Goal: Communication & Community: Share content

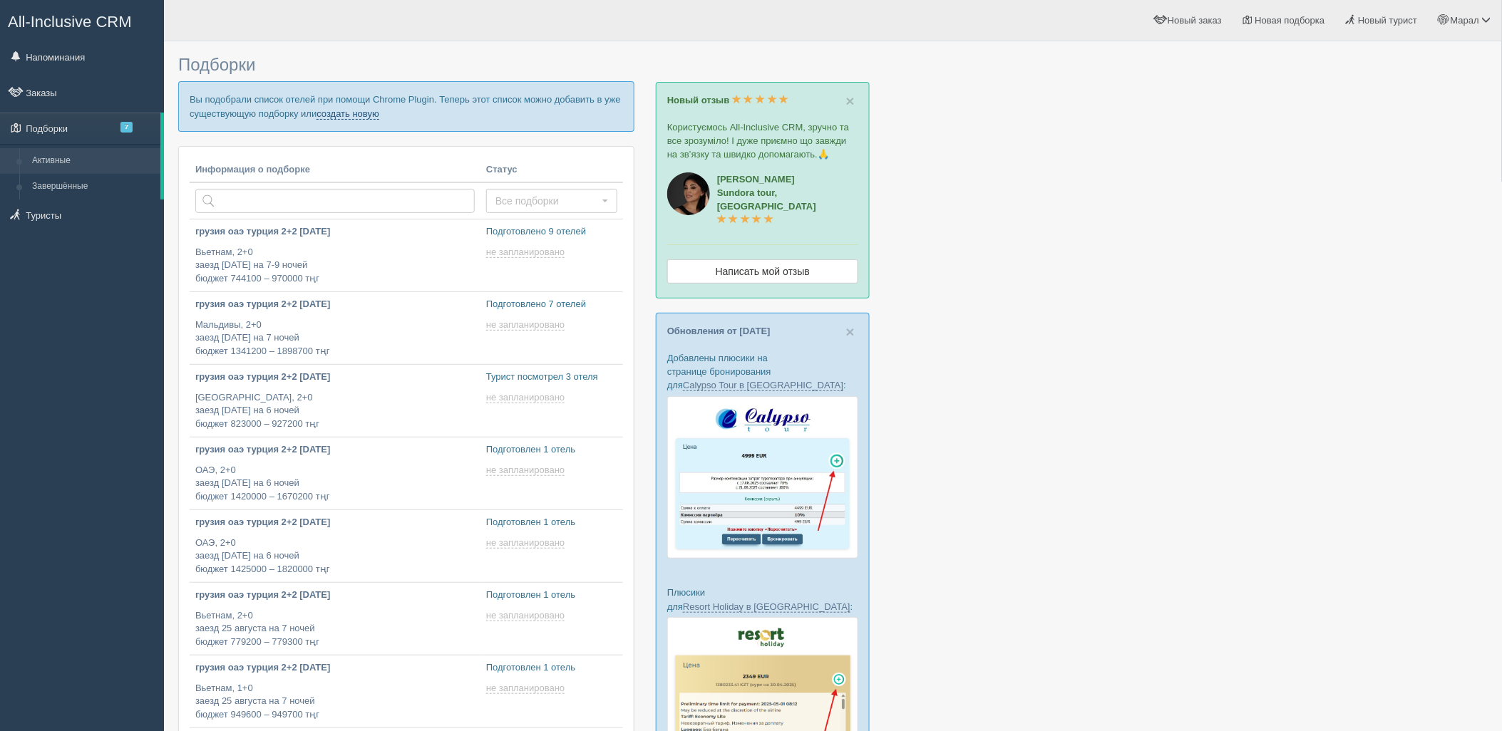
click at [379, 113] on link "создать новую" at bounding box center [348, 113] width 63 height 11
type input "[DATE] 15:30"
type input "2025-08-21 16:50"
type input "2025-08-21 16:35"
type input "2025-08-21 16:20"
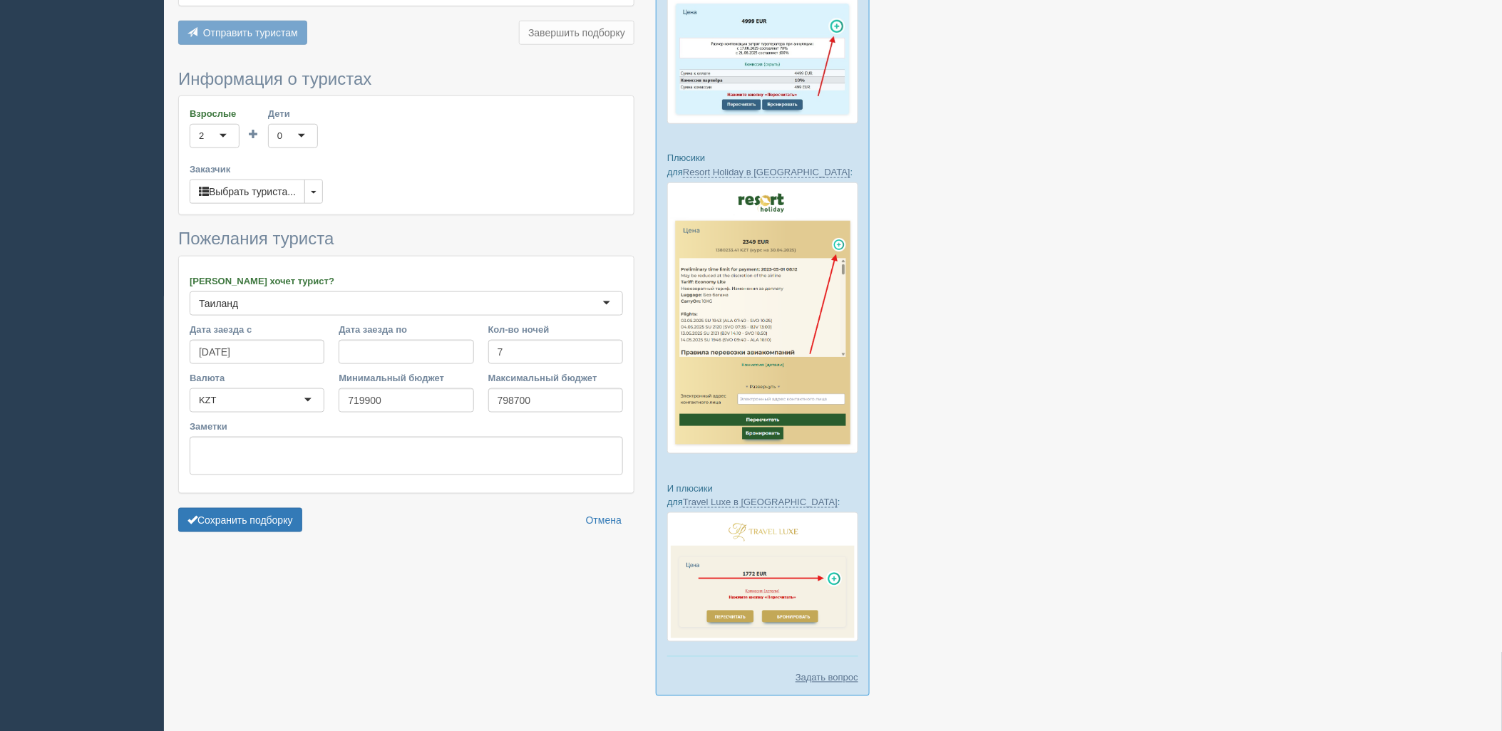
scroll to position [438, 0]
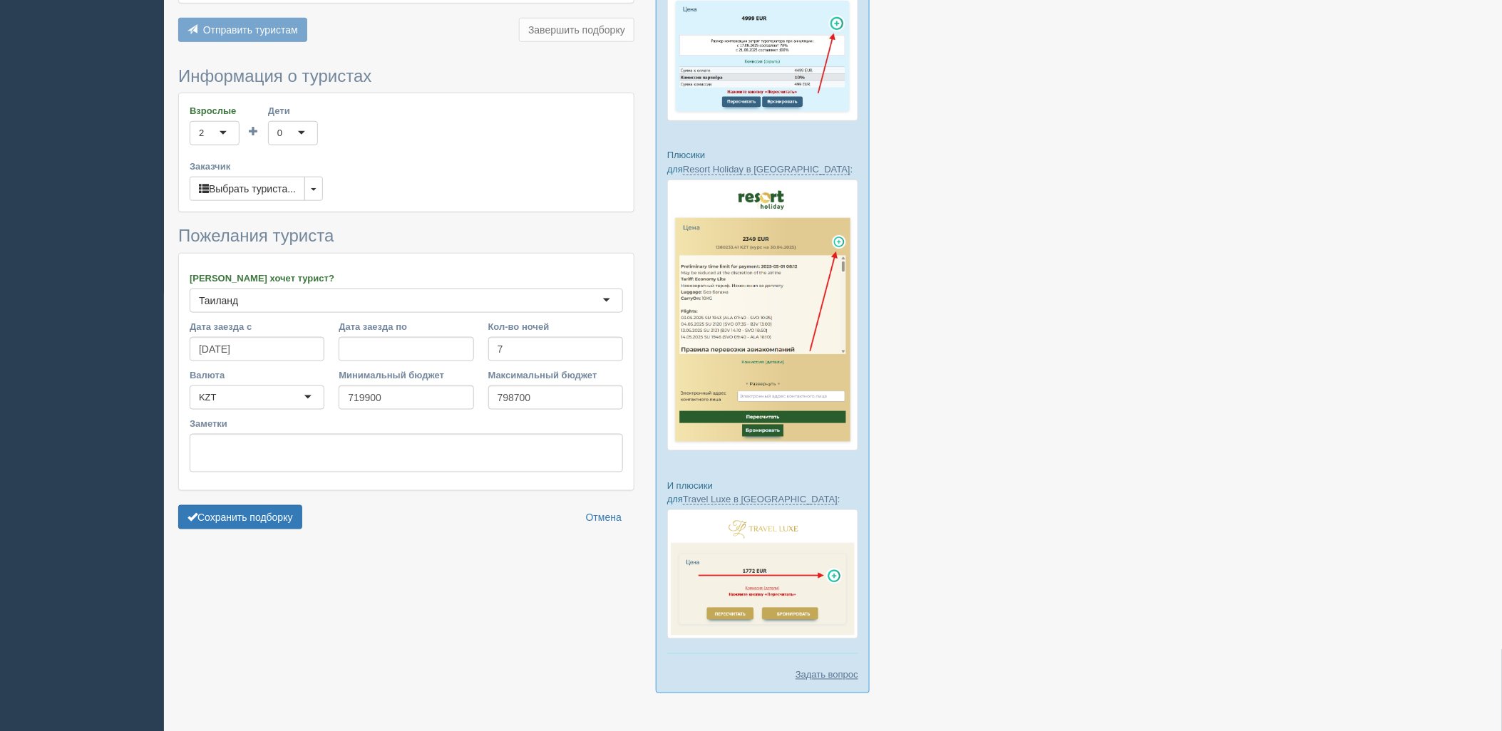
click at [267, 533] on form "Информация о туристах Взрослые 2 2 1 2 3 4 5 6 7 8 9 10 11 12 13 14 15 16 17 18…" at bounding box center [406, 302] width 456 height 470
click at [302, 518] on button "Сохранить подборку" at bounding box center [240, 517] width 124 height 24
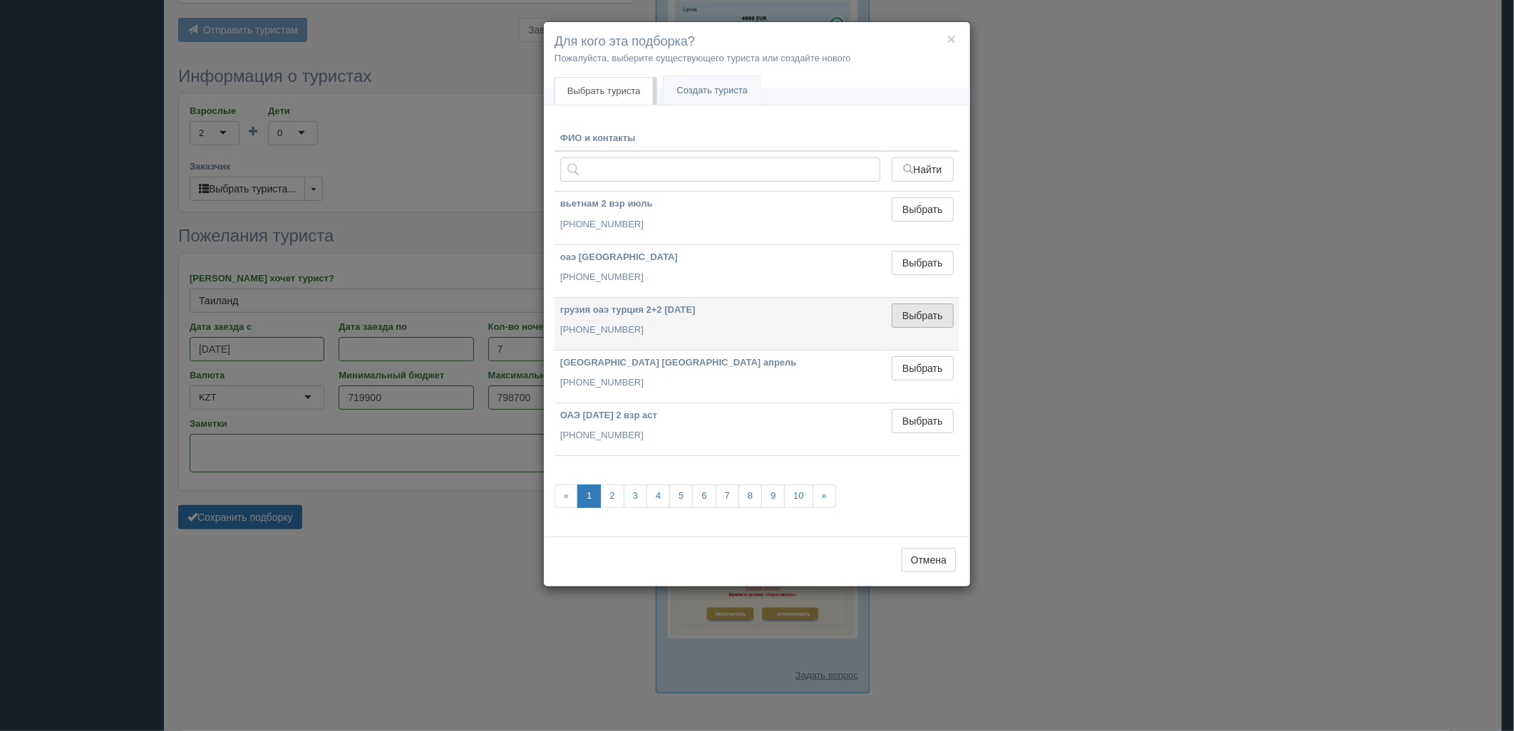
click at [925, 324] on button "Выбрать" at bounding box center [923, 316] width 62 height 24
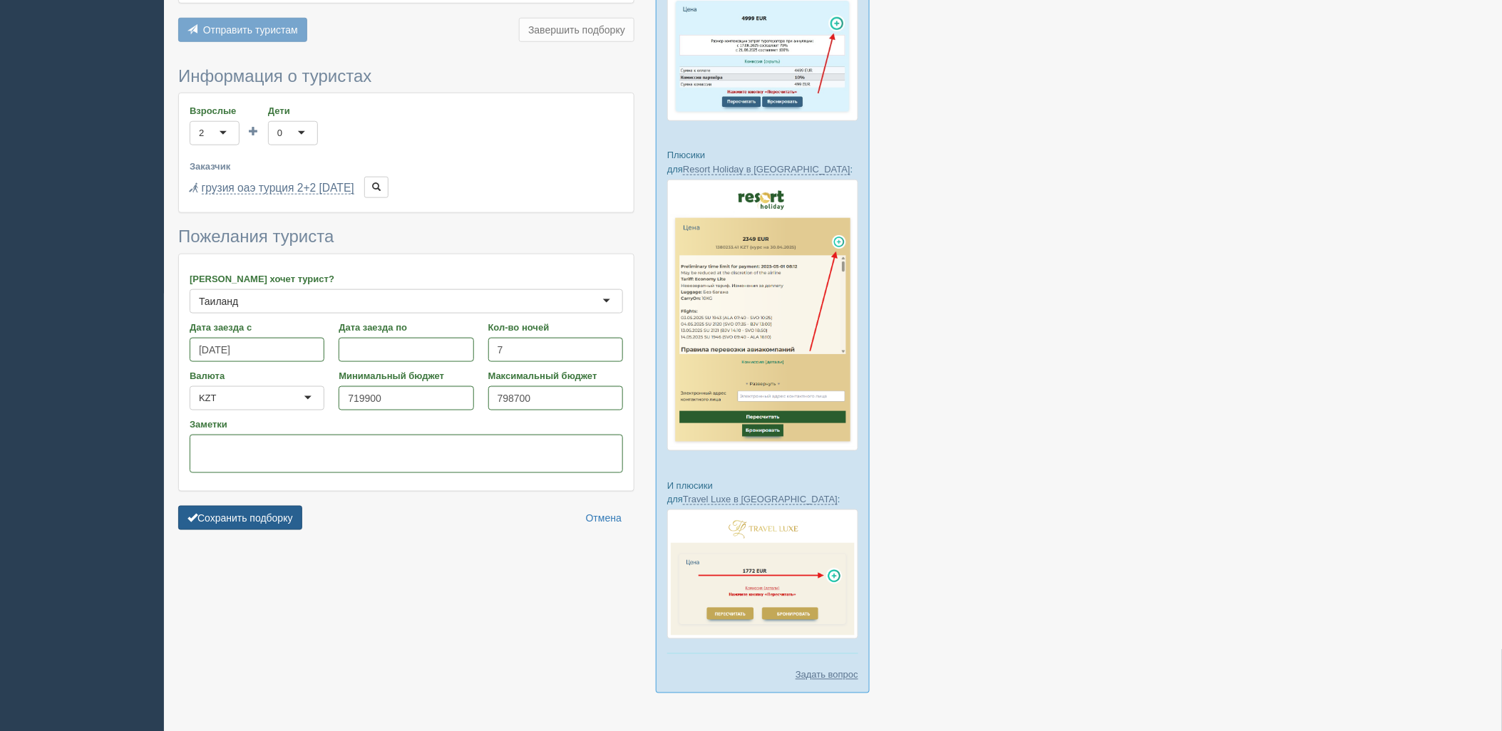
click at [291, 518] on button "Сохранить подборку" at bounding box center [240, 518] width 124 height 24
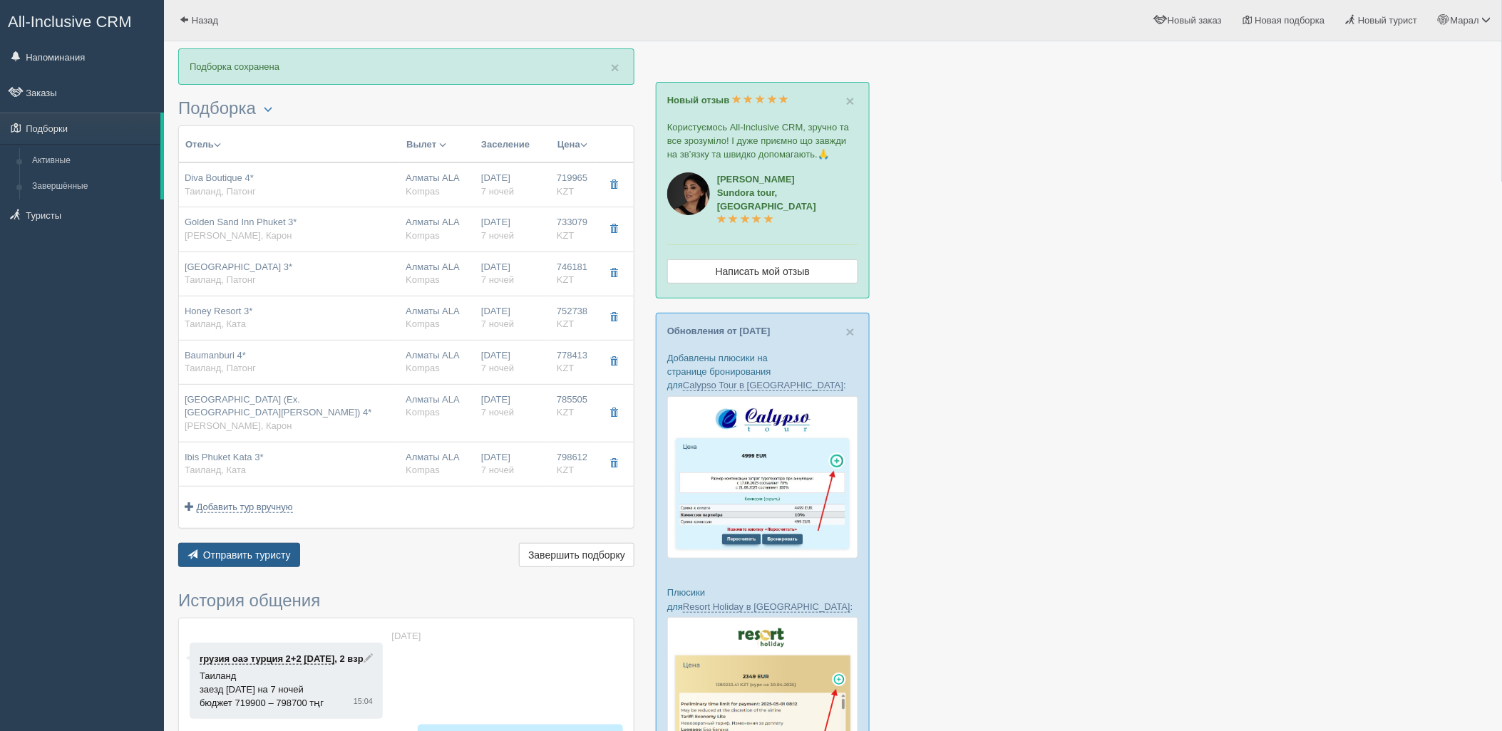
click at [257, 546] on button "Отправить туристу Отправить" at bounding box center [239, 555] width 122 height 24
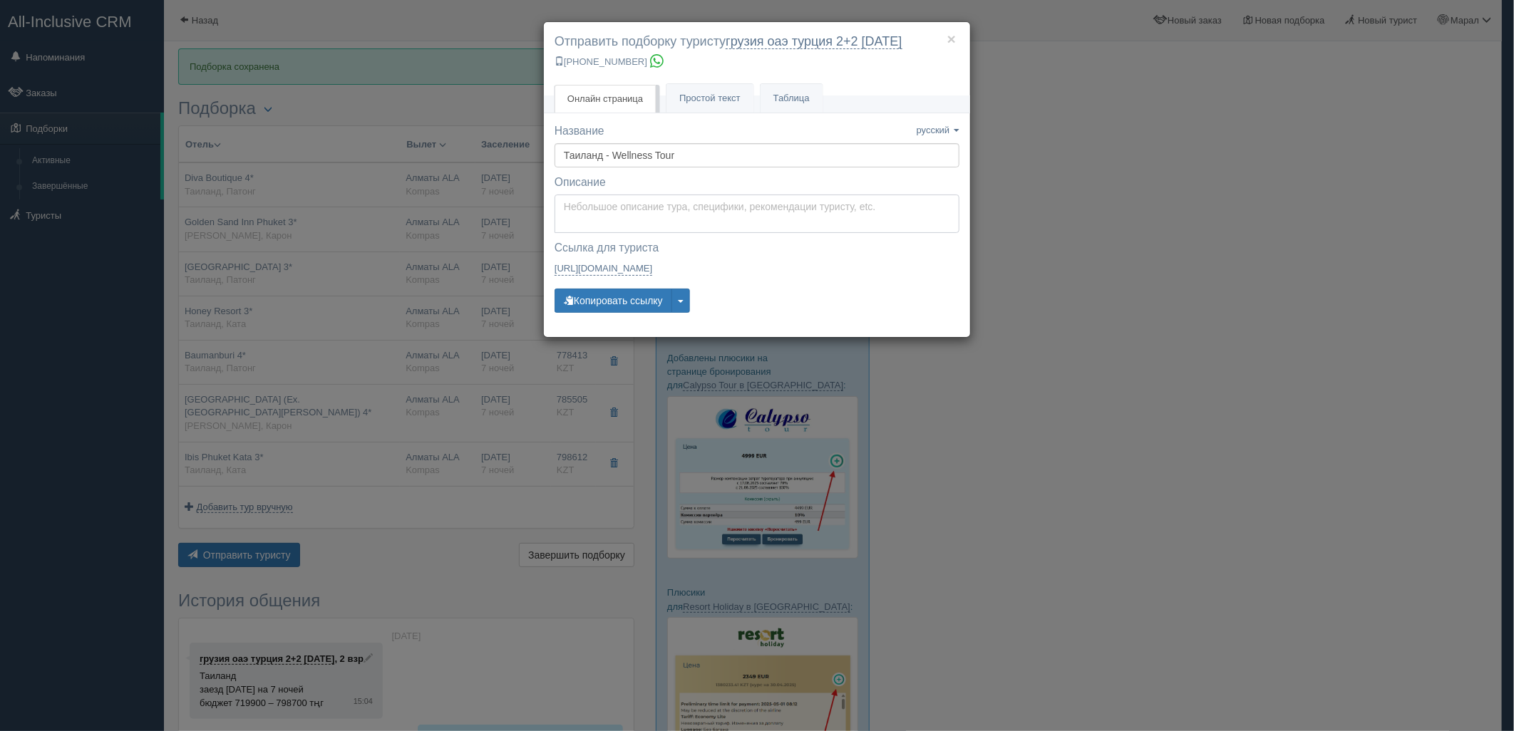
type textarea "Здравствуйте! Ниже представлены варианты туров для Вас. Для просмотра описания …"
click at [639, 209] on textarea "Здравствуйте! Ниже представлены варианты туров для Вас. Для просмотра описания …" at bounding box center [757, 214] width 405 height 38
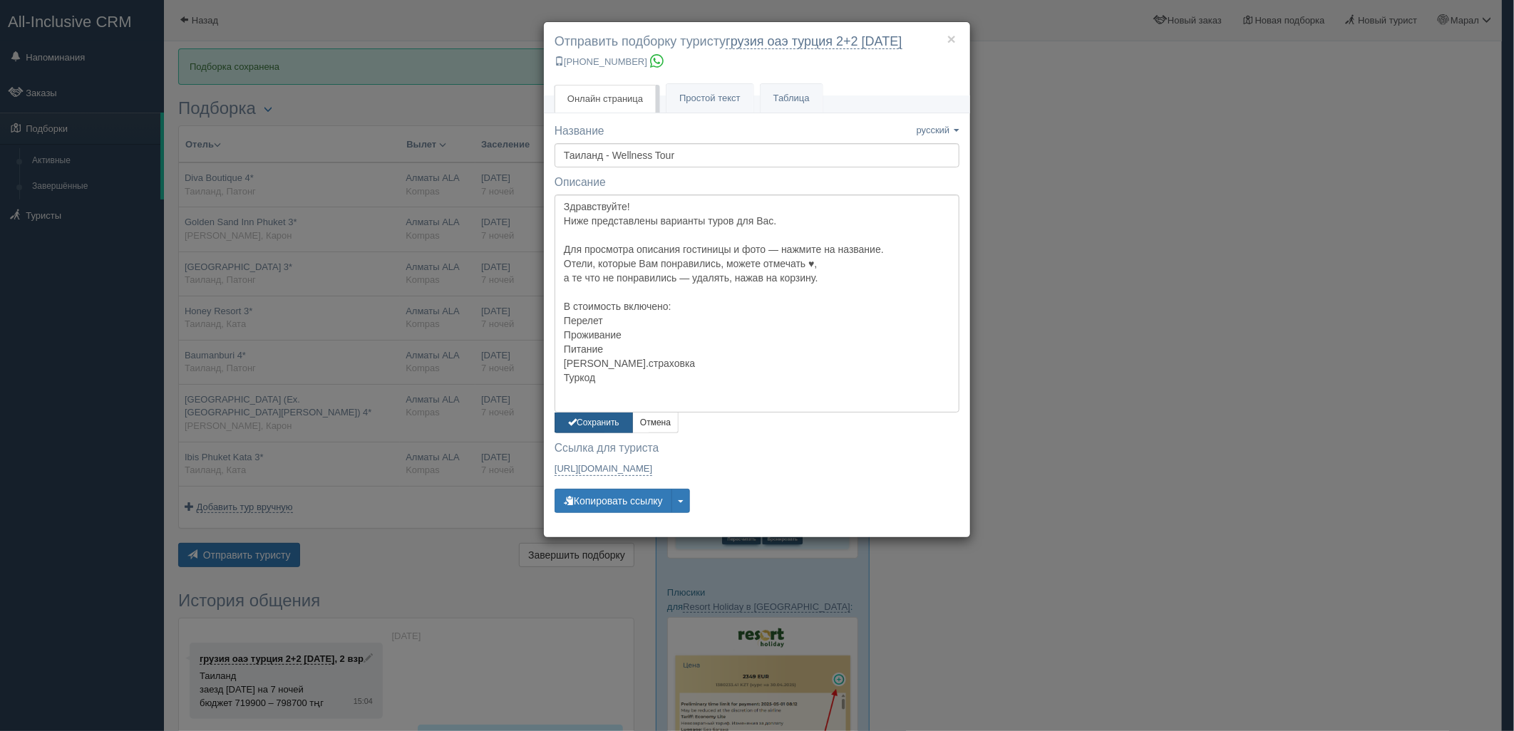
click at [622, 418] on button "Сохранить" at bounding box center [594, 423] width 78 height 21
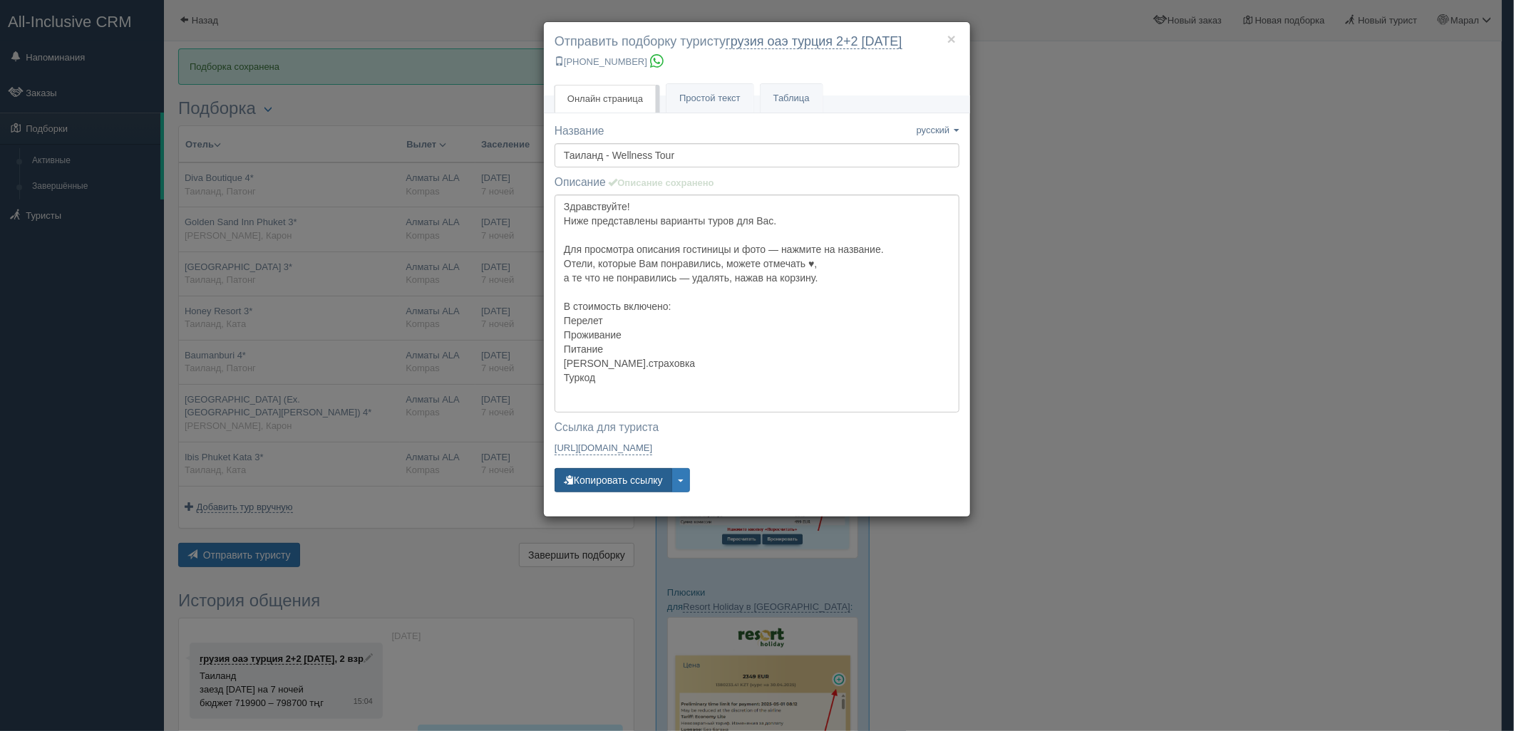
click at [615, 483] on button "Копировать ссылку" at bounding box center [614, 480] width 118 height 24
click at [1323, 446] on div "× Отправить подборку туристу грузия оаэ [GEOGRAPHIC_DATA] 2+2 [DATE] [PHONE_NUM…" at bounding box center [757, 365] width 1514 height 731
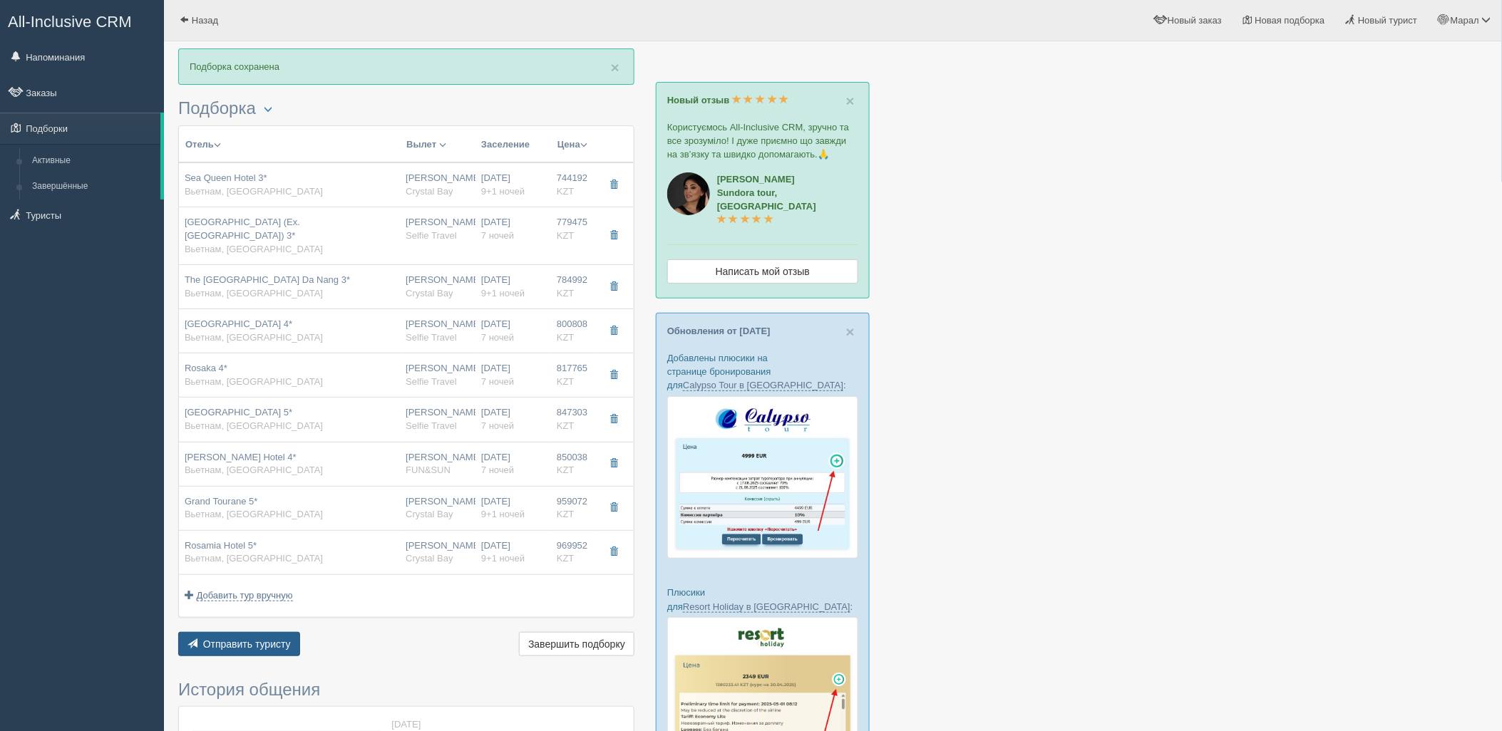
click at [221, 637] on button "Отправить туристу Отправить" at bounding box center [239, 644] width 122 height 24
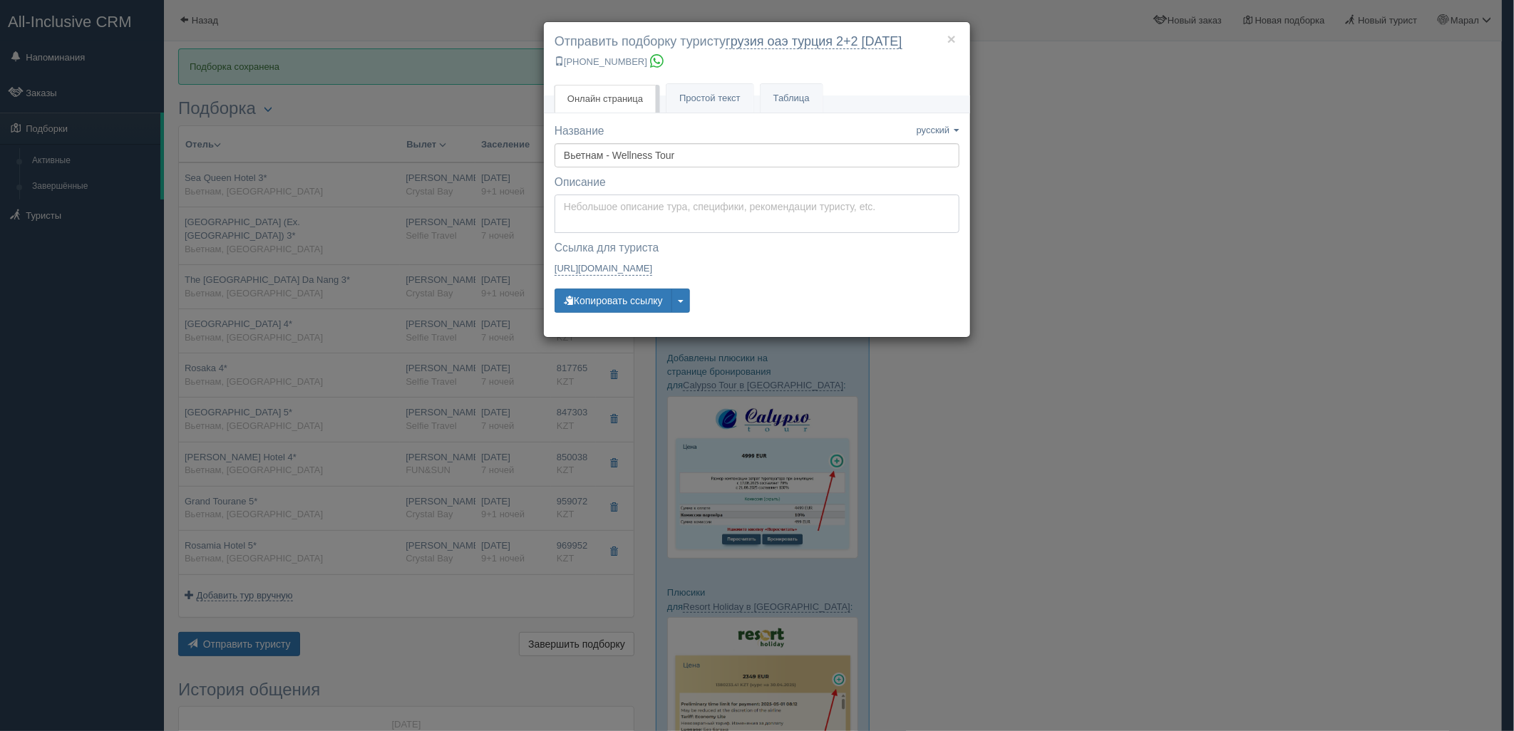
type textarea "Здравствуйте! Ниже представлены варианты туров для Вас. Для просмотра описания …"
click at [620, 212] on textarea "Здравствуйте! Ниже представлены варианты туров для Вас. Для просмотра описания …" at bounding box center [757, 214] width 405 height 38
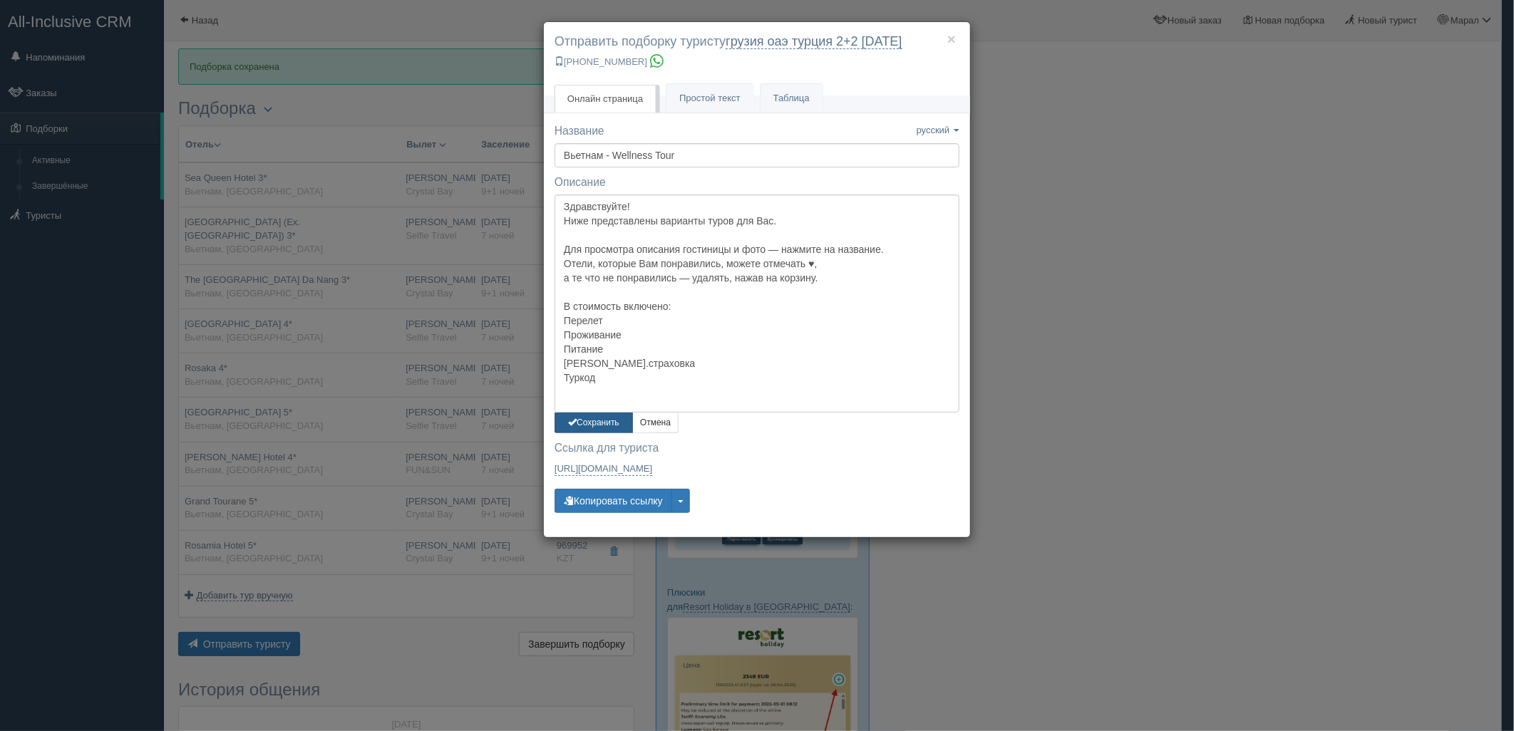
click at [588, 414] on button "Сохранить" at bounding box center [594, 423] width 78 height 21
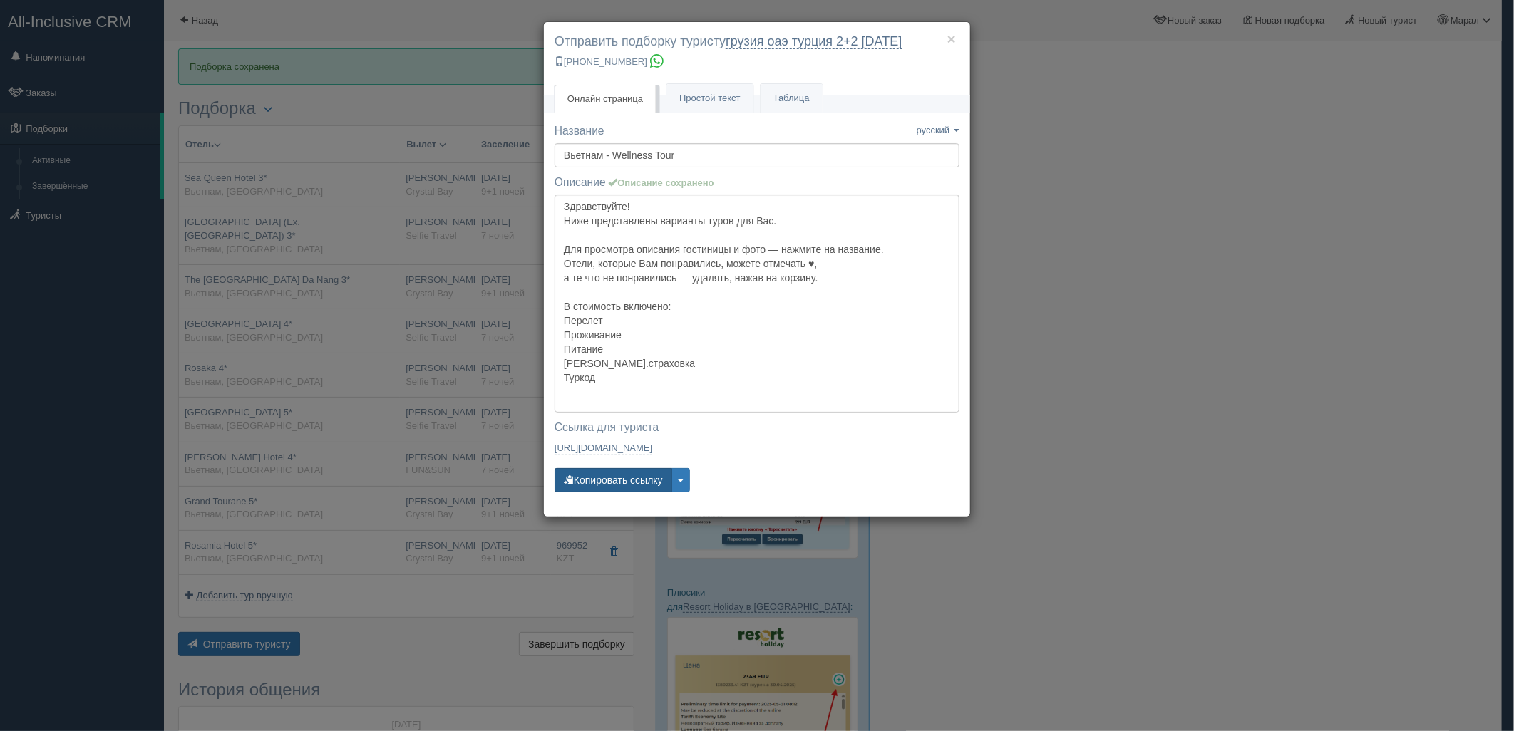
click at [614, 488] on button "Копировать ссылку" at bounding box center [614, 480] width 118 height 24
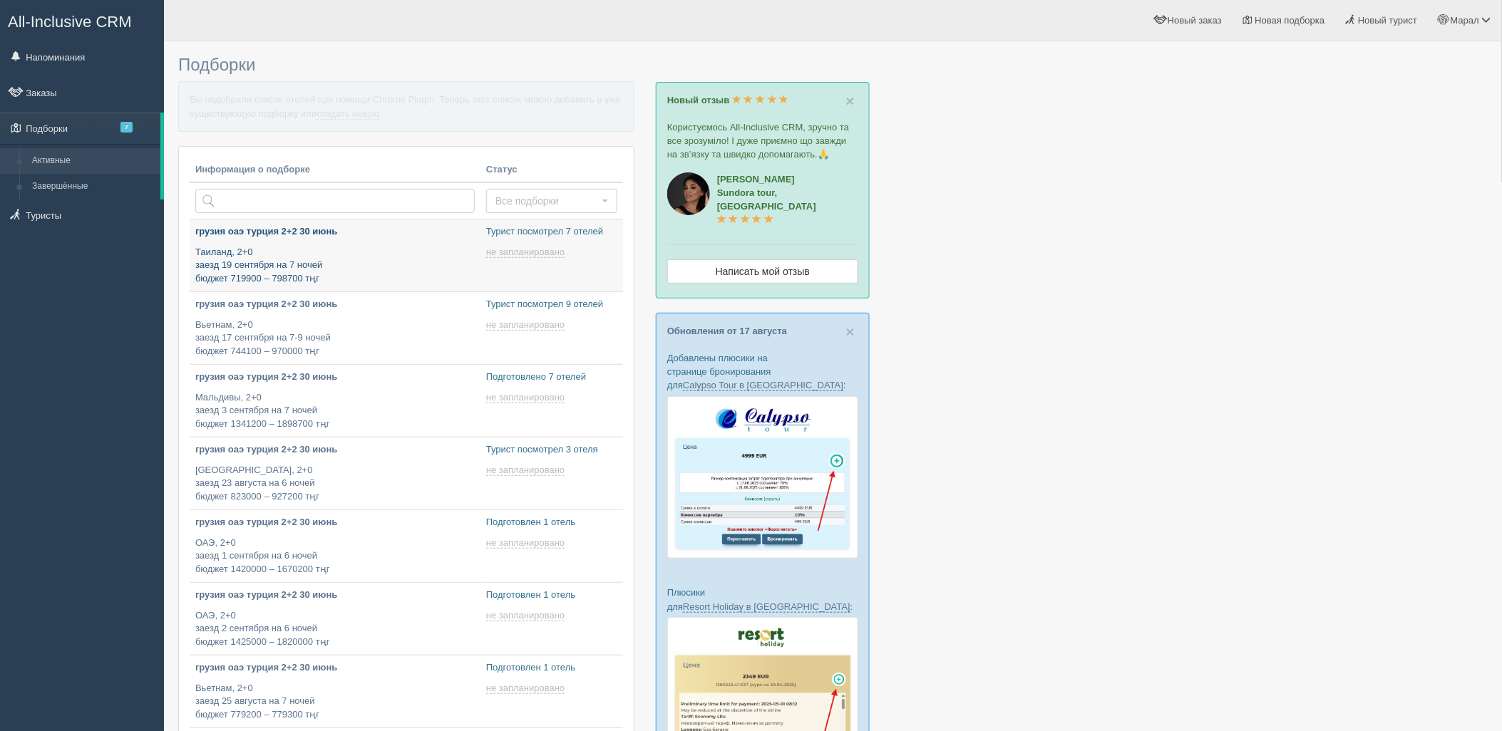
type input "[DATE] 16:00"
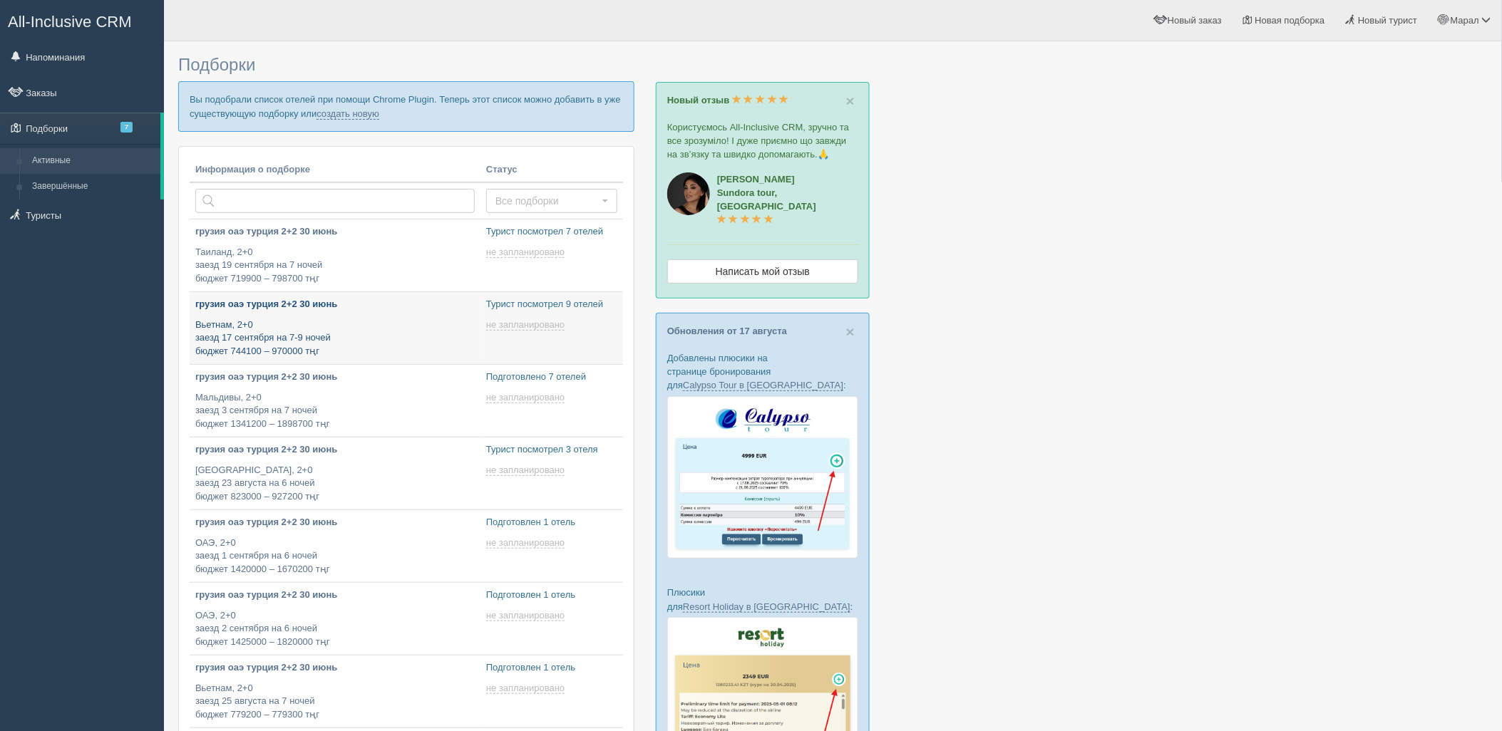
type input "[DATE] 15:30"
click at [352, 115] on link "создать новую" at bounding box center [348, 113] width 63 height 11
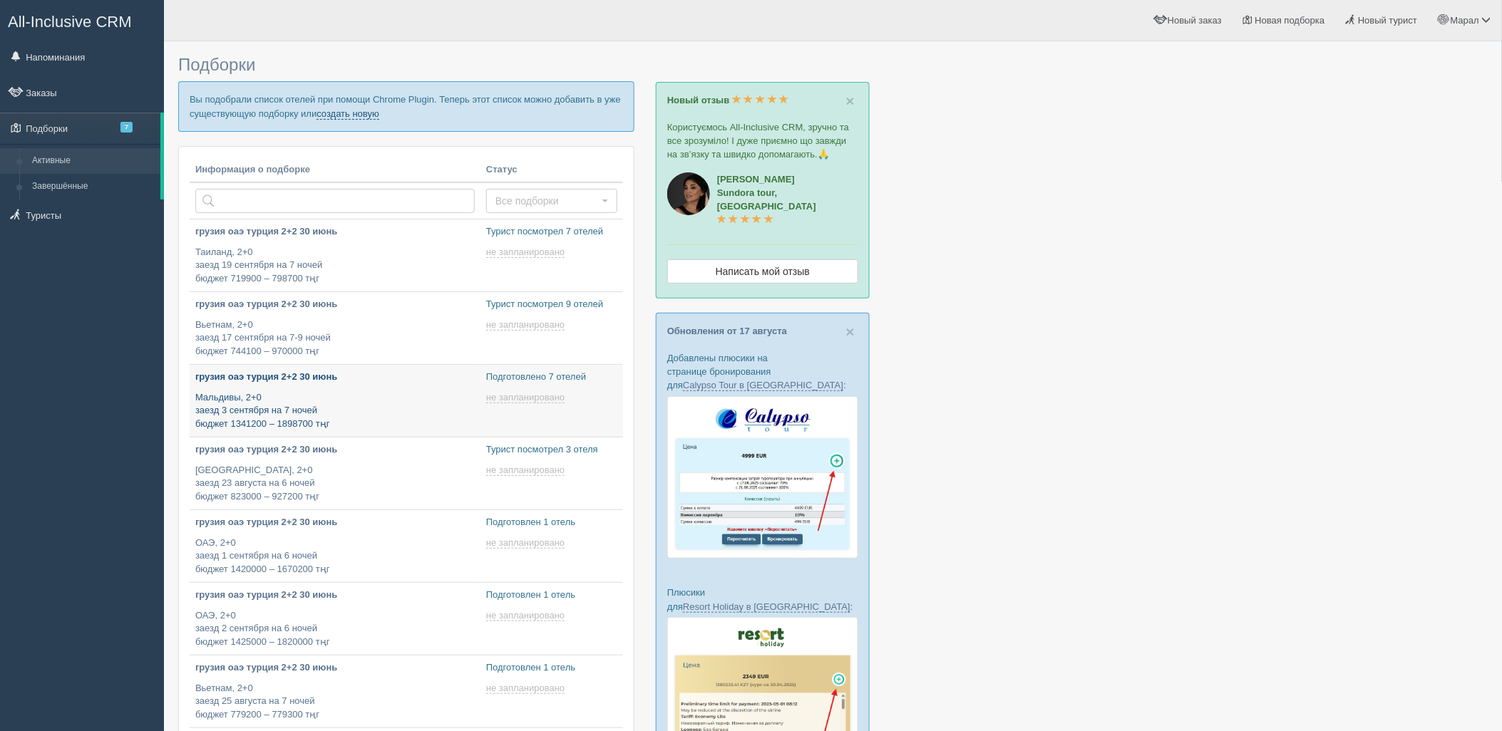
type input "[DATE] 12:45"
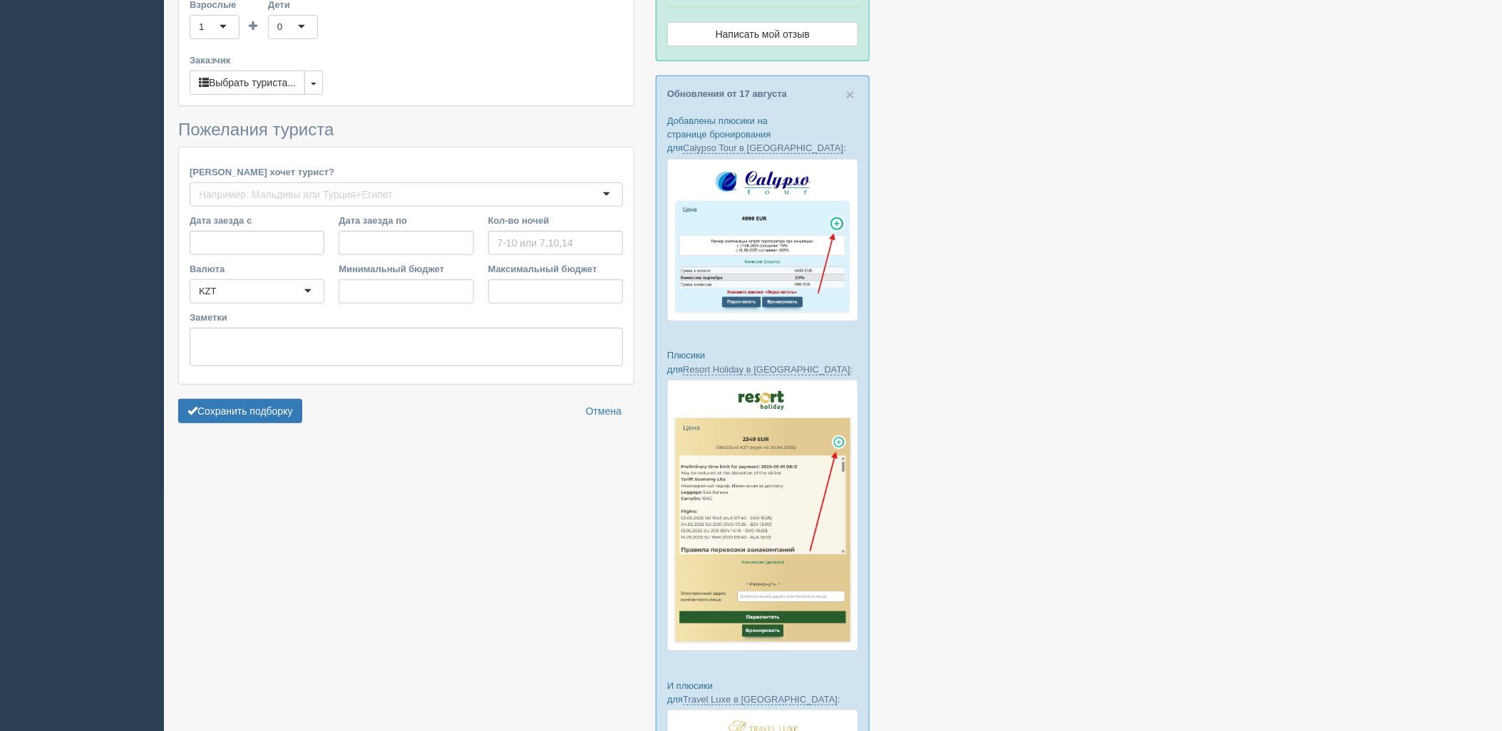
type input "14"
type input "1910600"
type input "3416100"
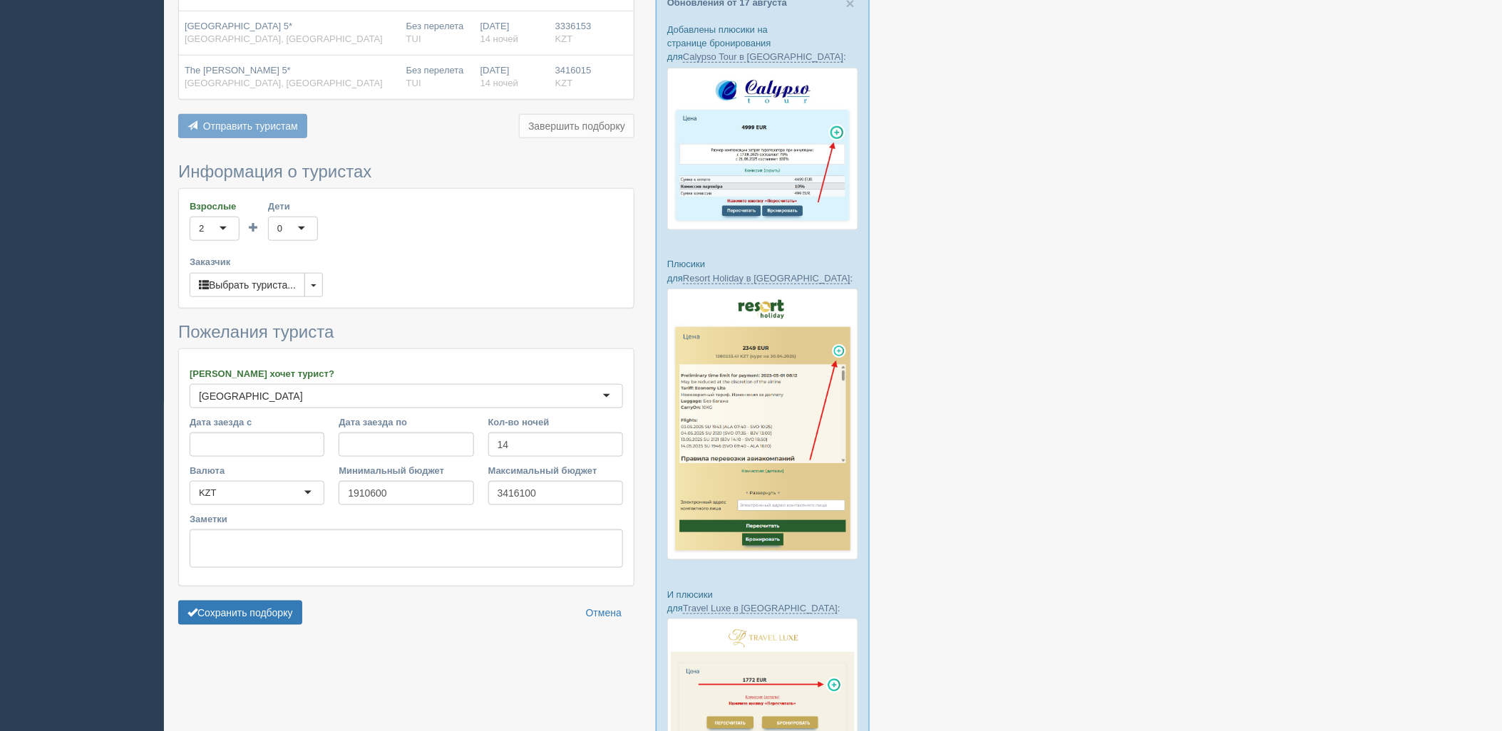
scroll to position [438, 0]
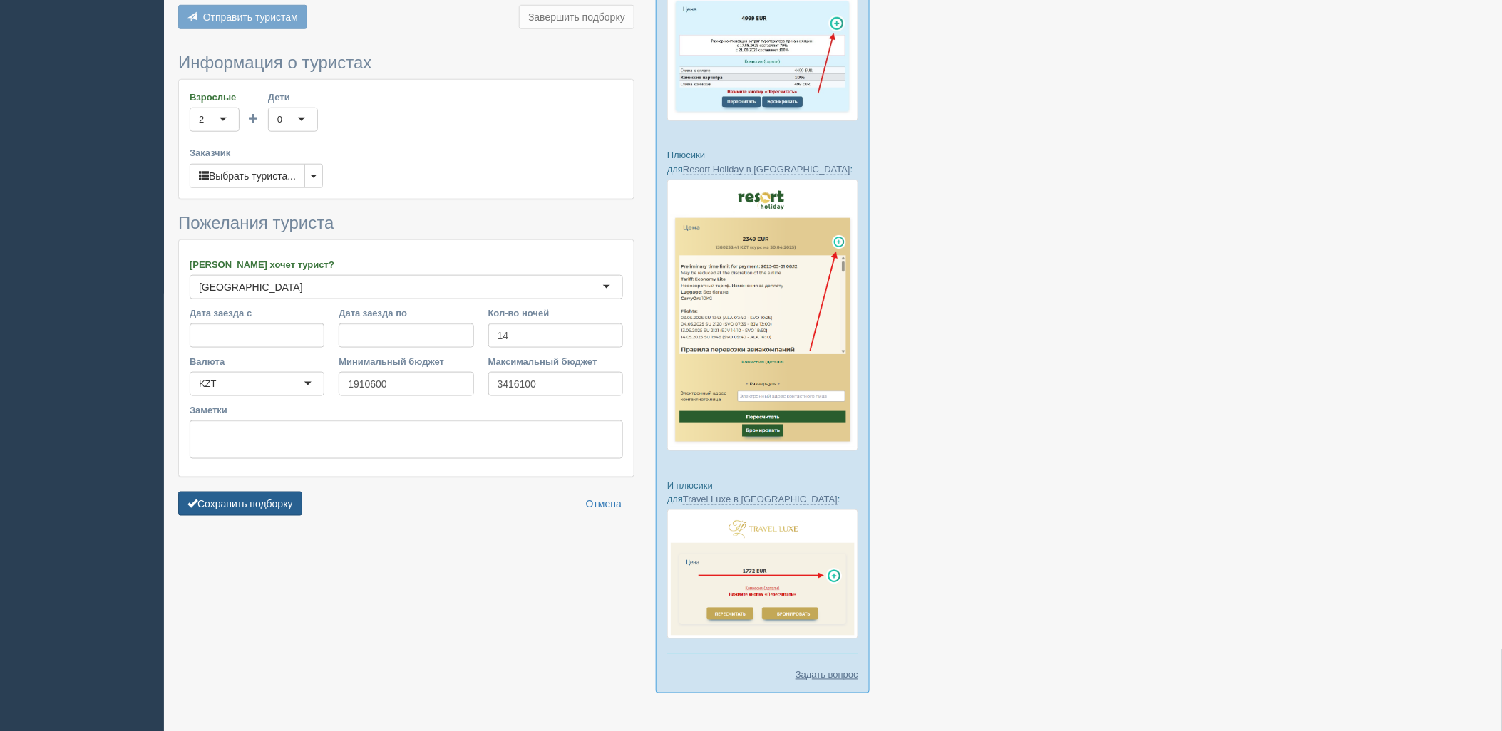
click at [261, 508] on button "Сохранить подборку" at bounding box center [240, 504] width 124 height 24
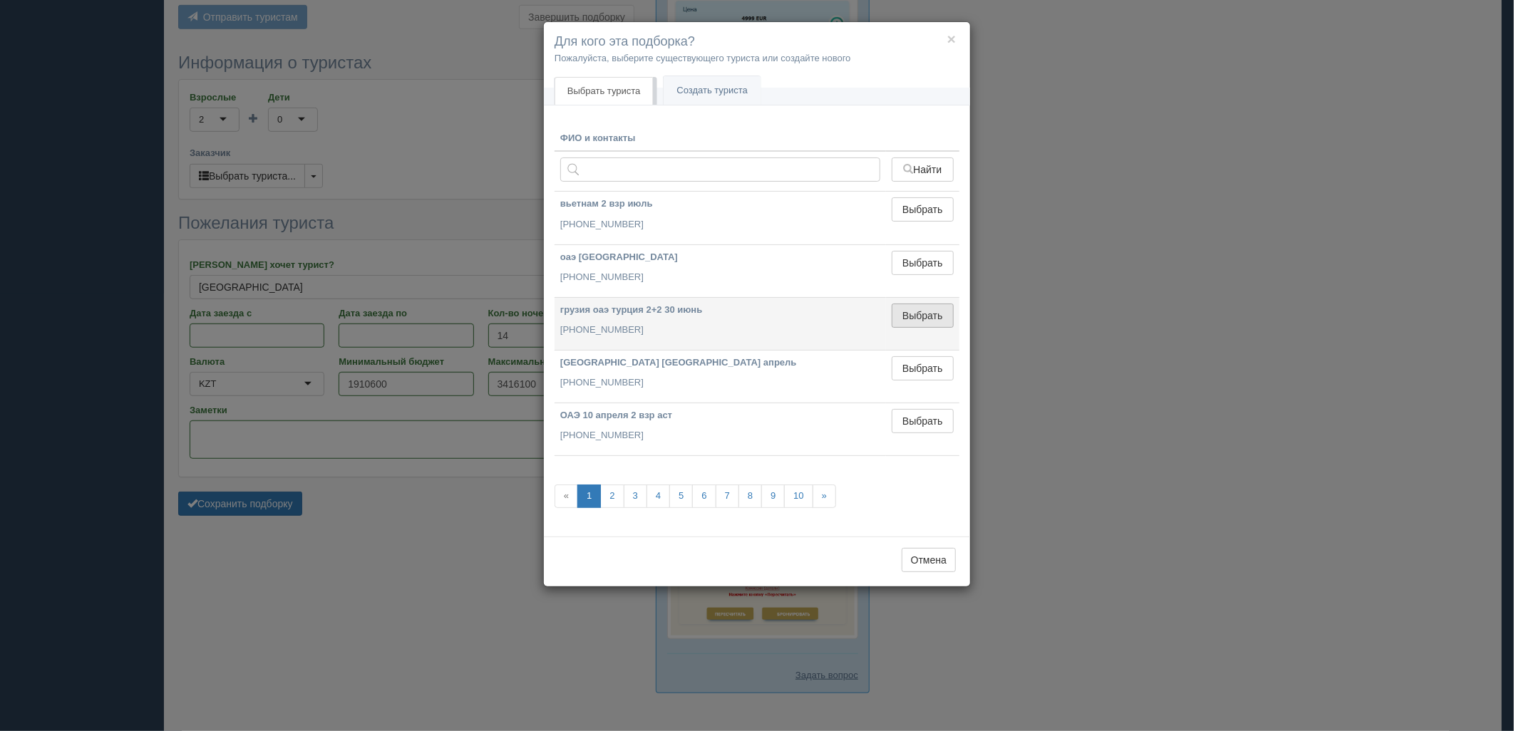
click at [937, 314] on button "Выбрать" at bounding box center [923, 316] width 62 height 24
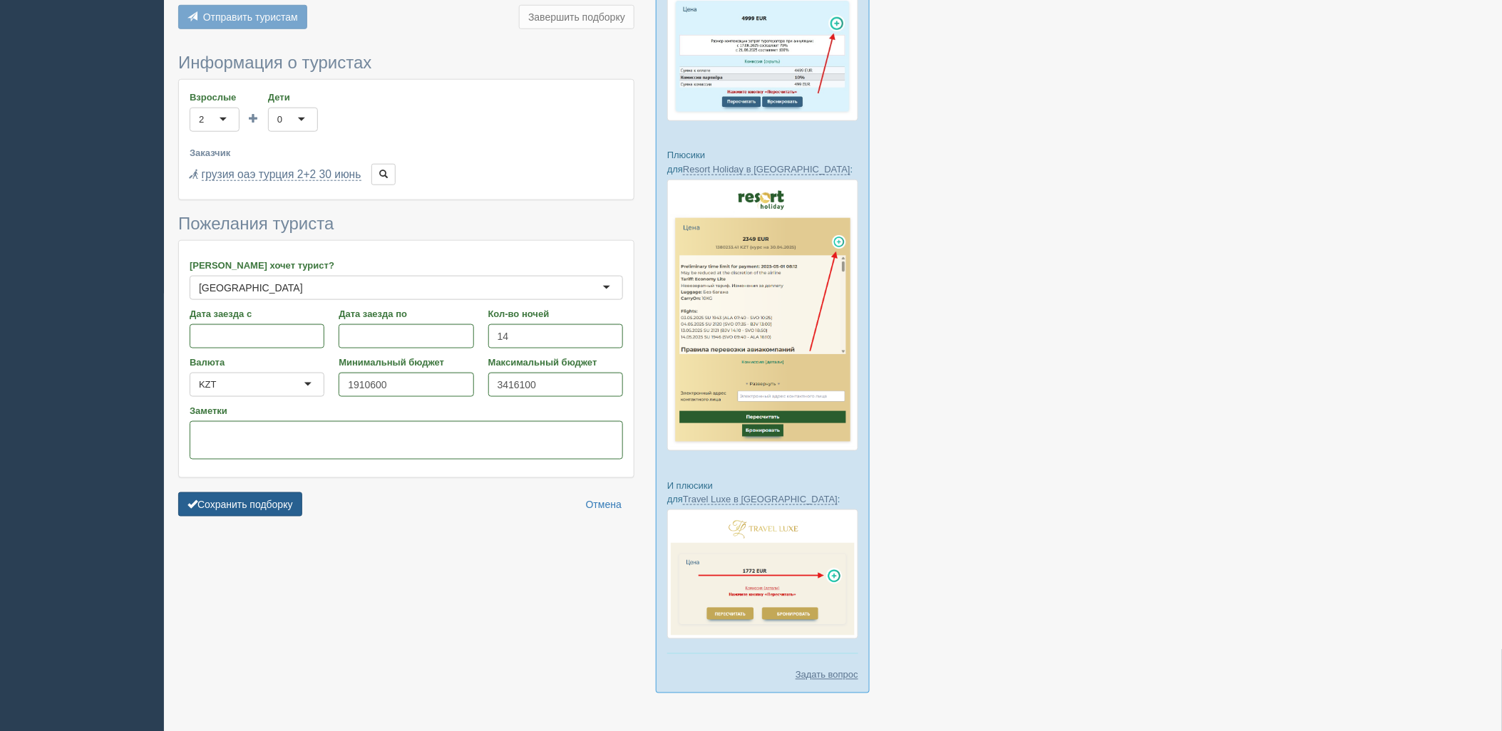
click at [244, 510] on button "Сохранить подборку" at bounding box center [240, 505] width 124 height 24
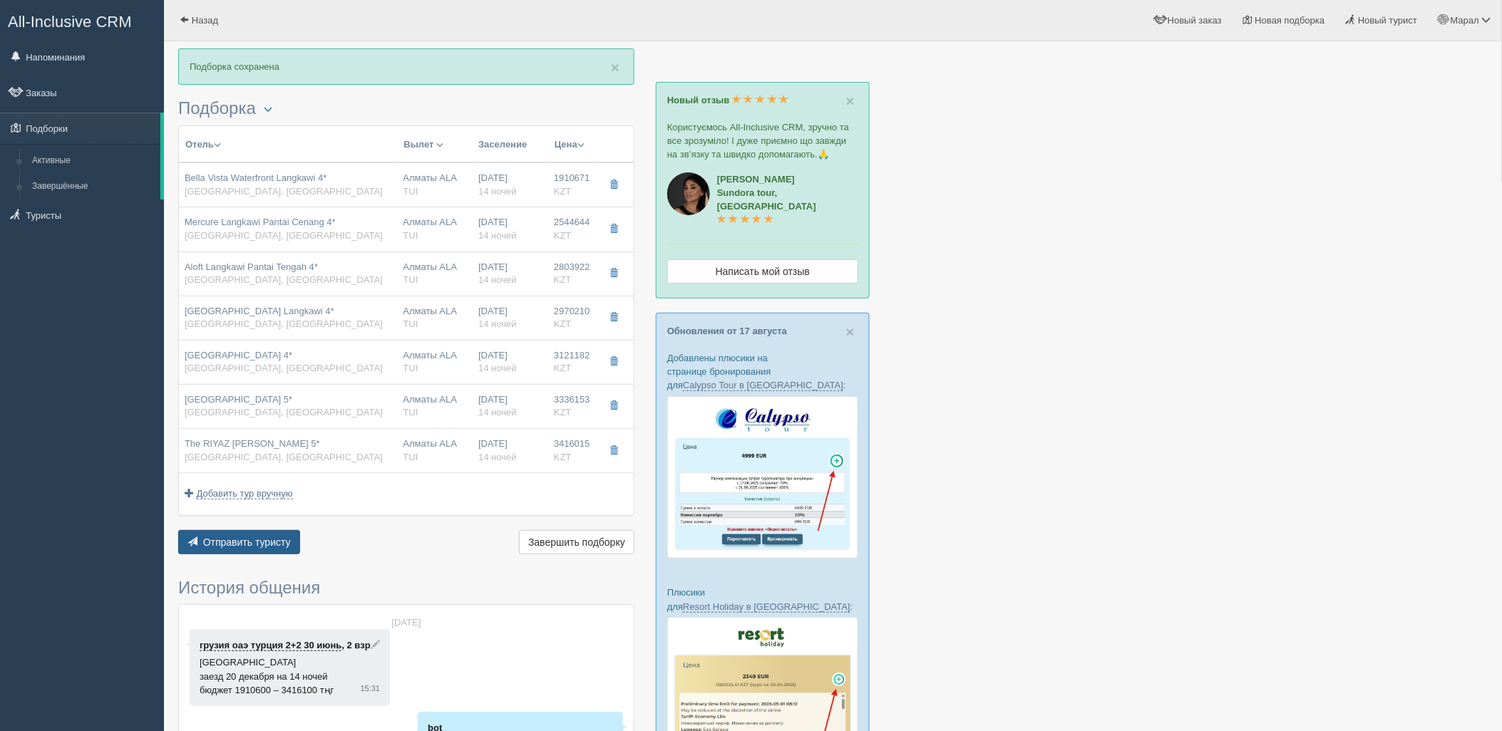
click at [252, 542] on span "Отправить туристу" at bounding box center [247, 542] width 88 height 11
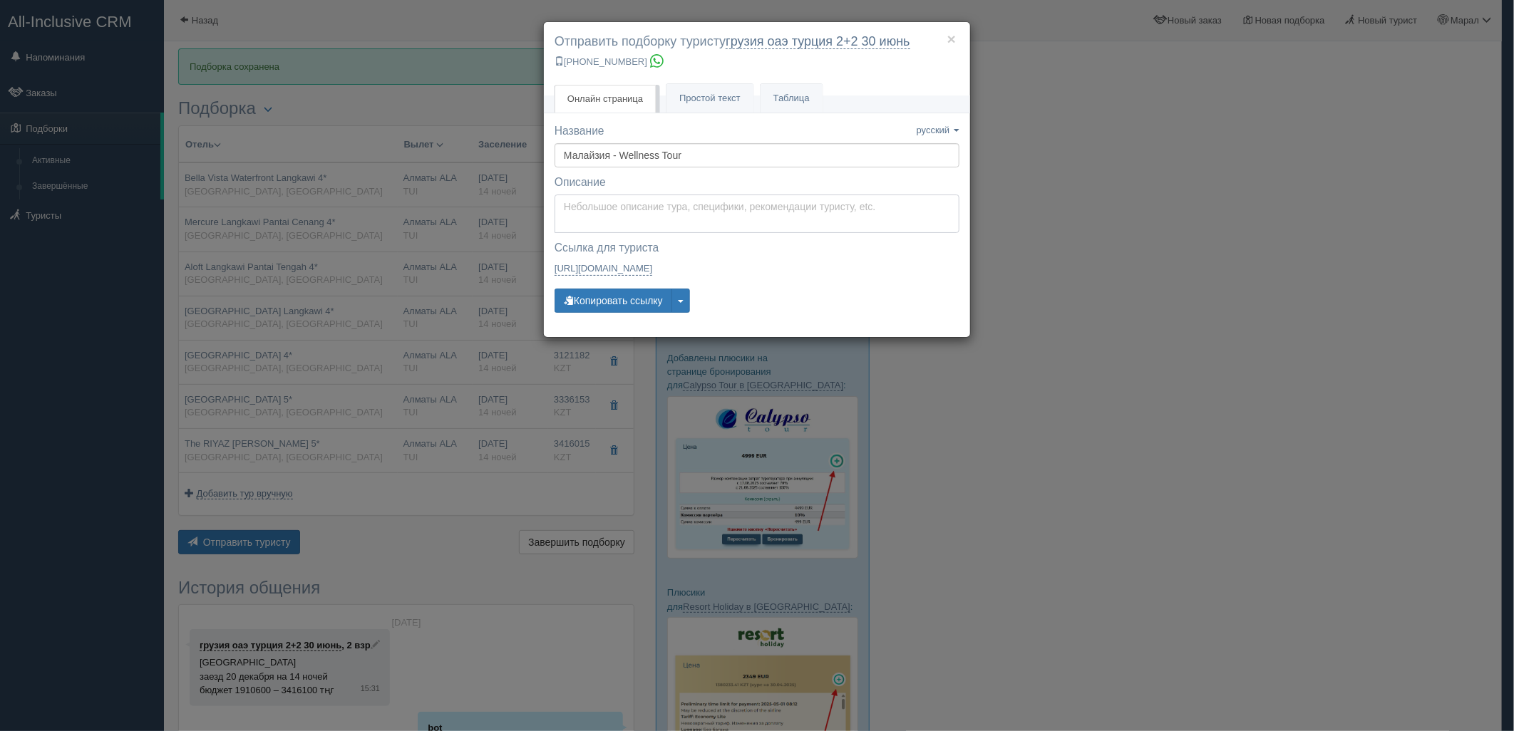
type textarea "Здравствуйте! Ниже представлены варианты туров для Вас. Для просмотра описания …"
click at [600, 216] on textarea "Здравствуйте! Ниже представлены варианты туров для Вас. Для просмотра описания …" at bounding box center [757, 214] width 405 height 38
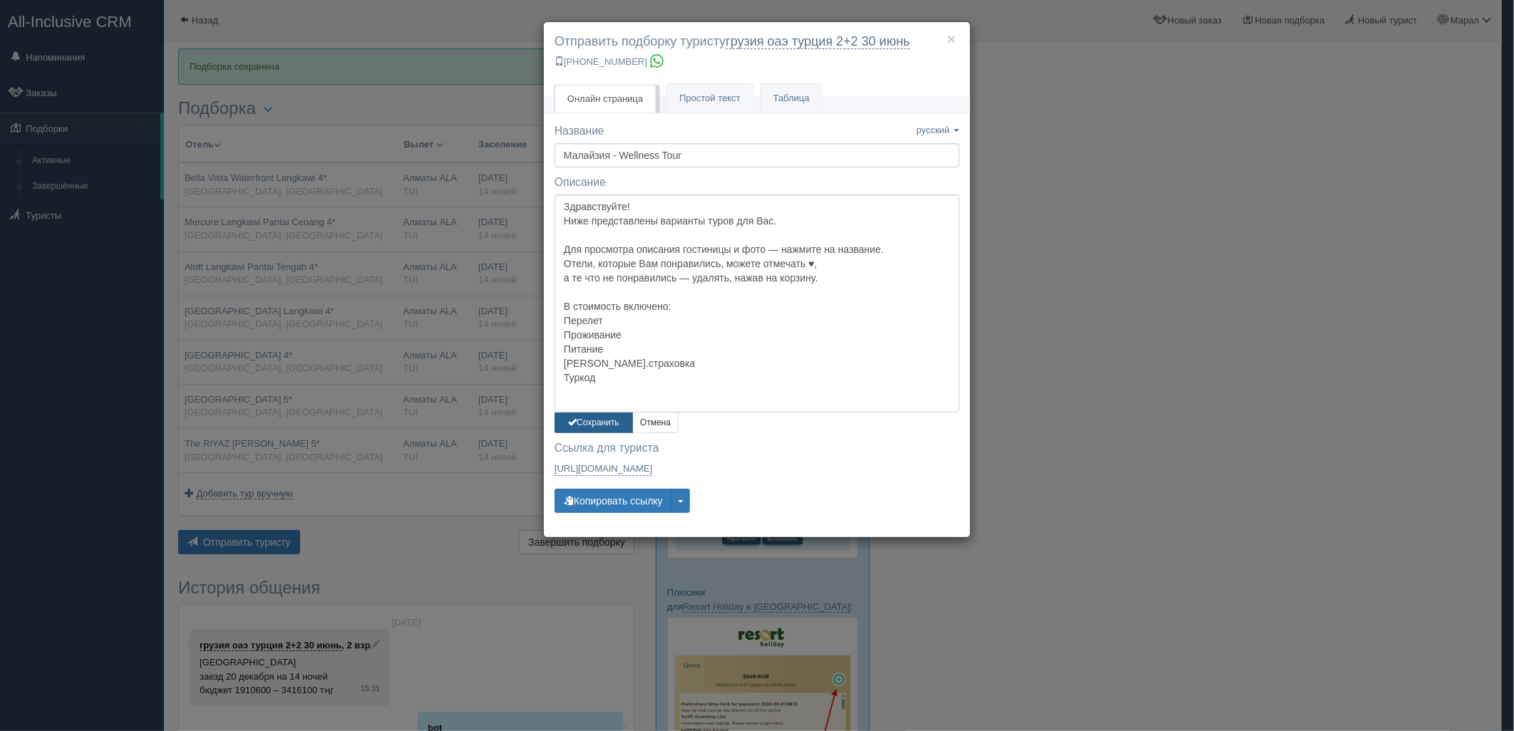
click at [603, 419] on button "Сохранить" at bounding box center [594, 423] width 78 height 21
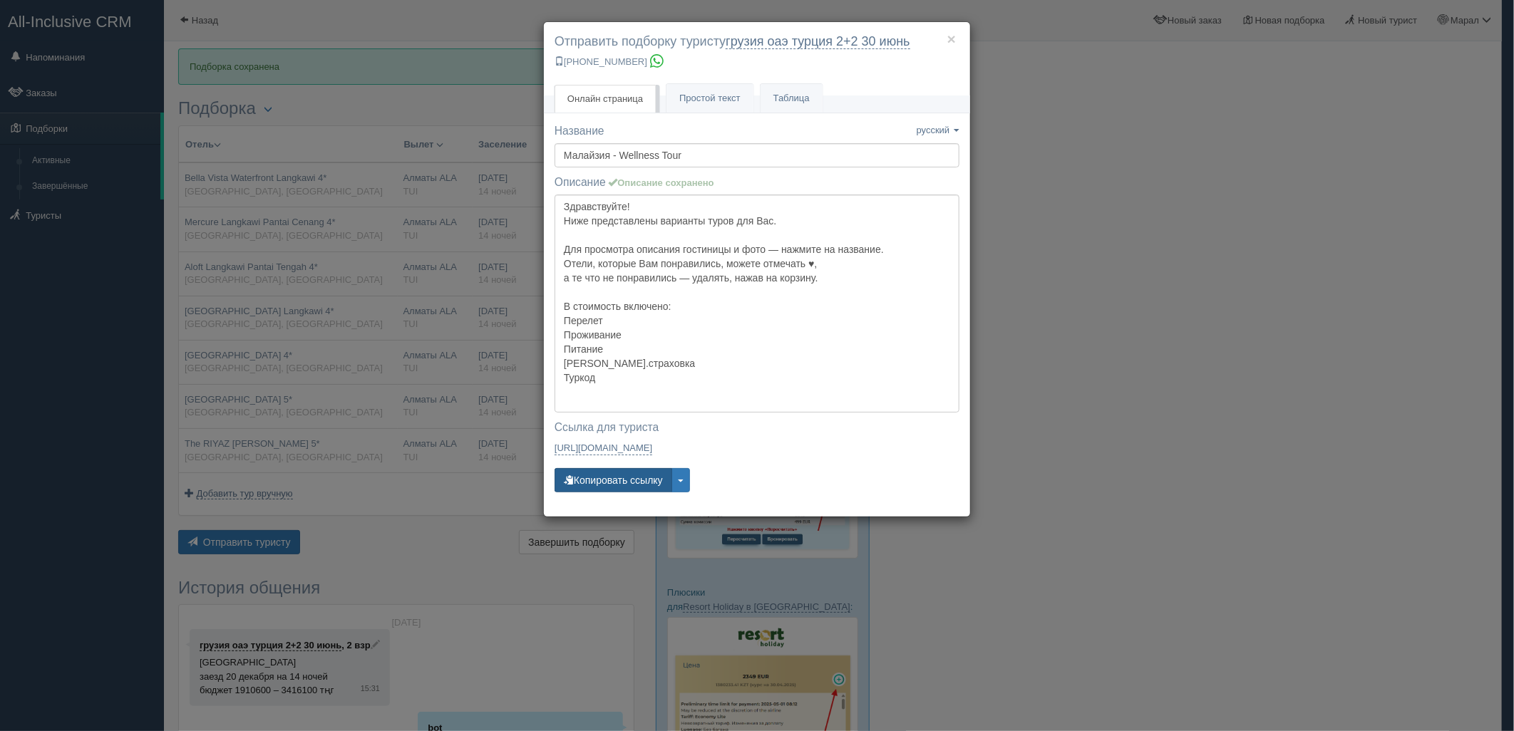
click at [612, 485] on button "Копировать ссылку" at bounding box center [614, 480] width 118 height 24
drag, startPoint x: 612, startPoint y: 485, endPoint x: 409, endPoint y: 1, distance: 524.7
click at [611, 483] on button "Копировать ссылку" at bounding box center [614, 480] width 118 height 24
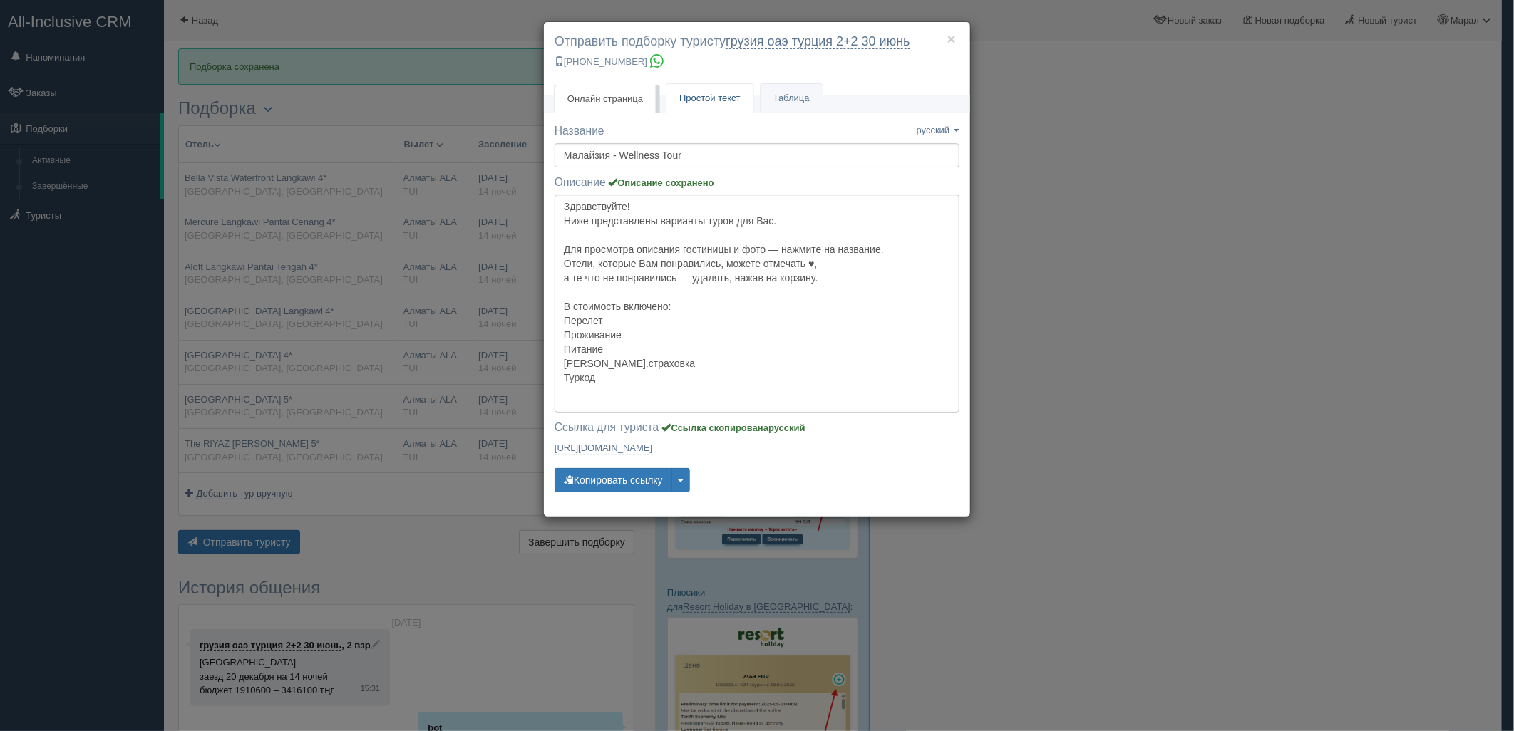
click at [709, 98] on span "Простой текст" at bounding box center [709, 98] width 61 height 11
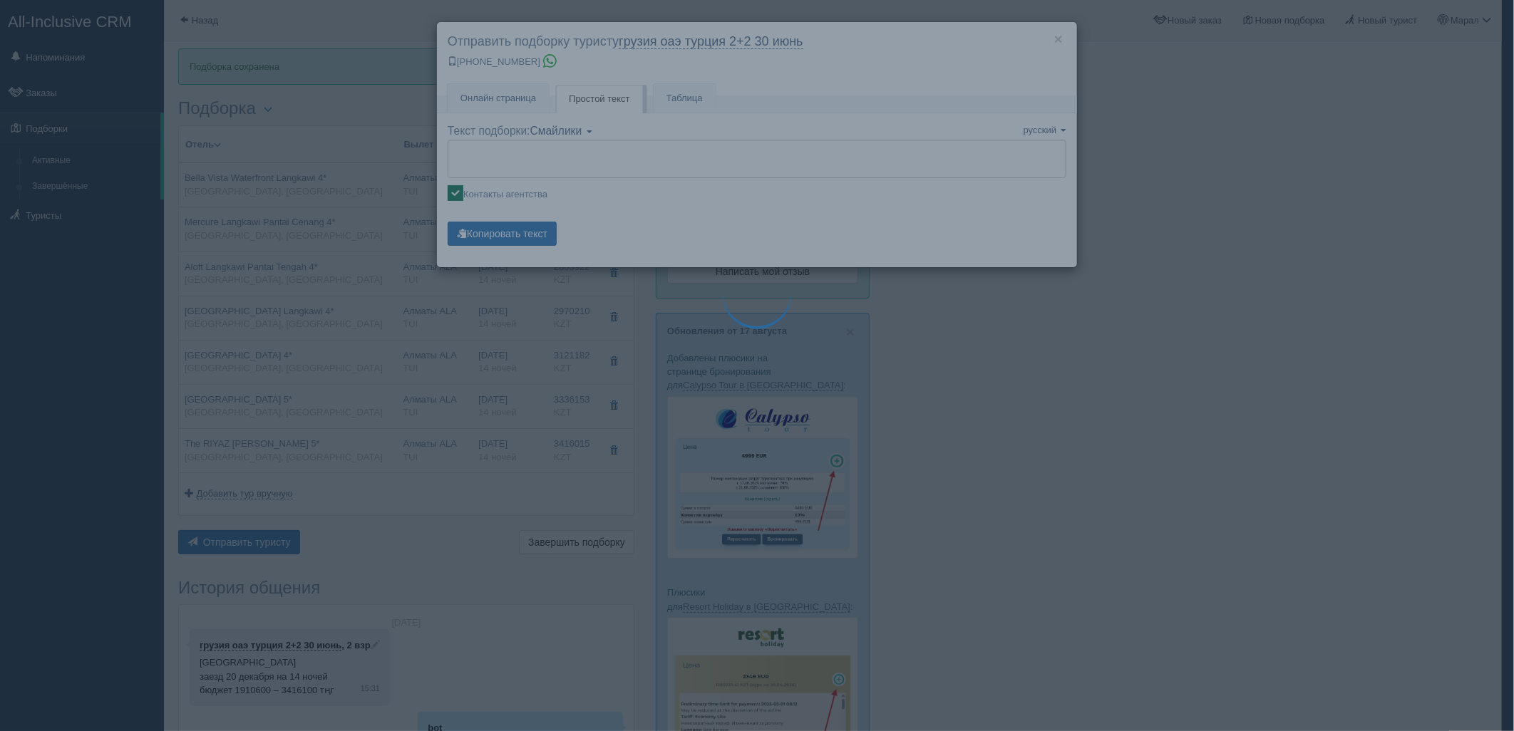
type textarea "Loremipsumdo! Sita consectetura elitsedd eiusm tem Inc. Utl etdolorem aliquaen …"
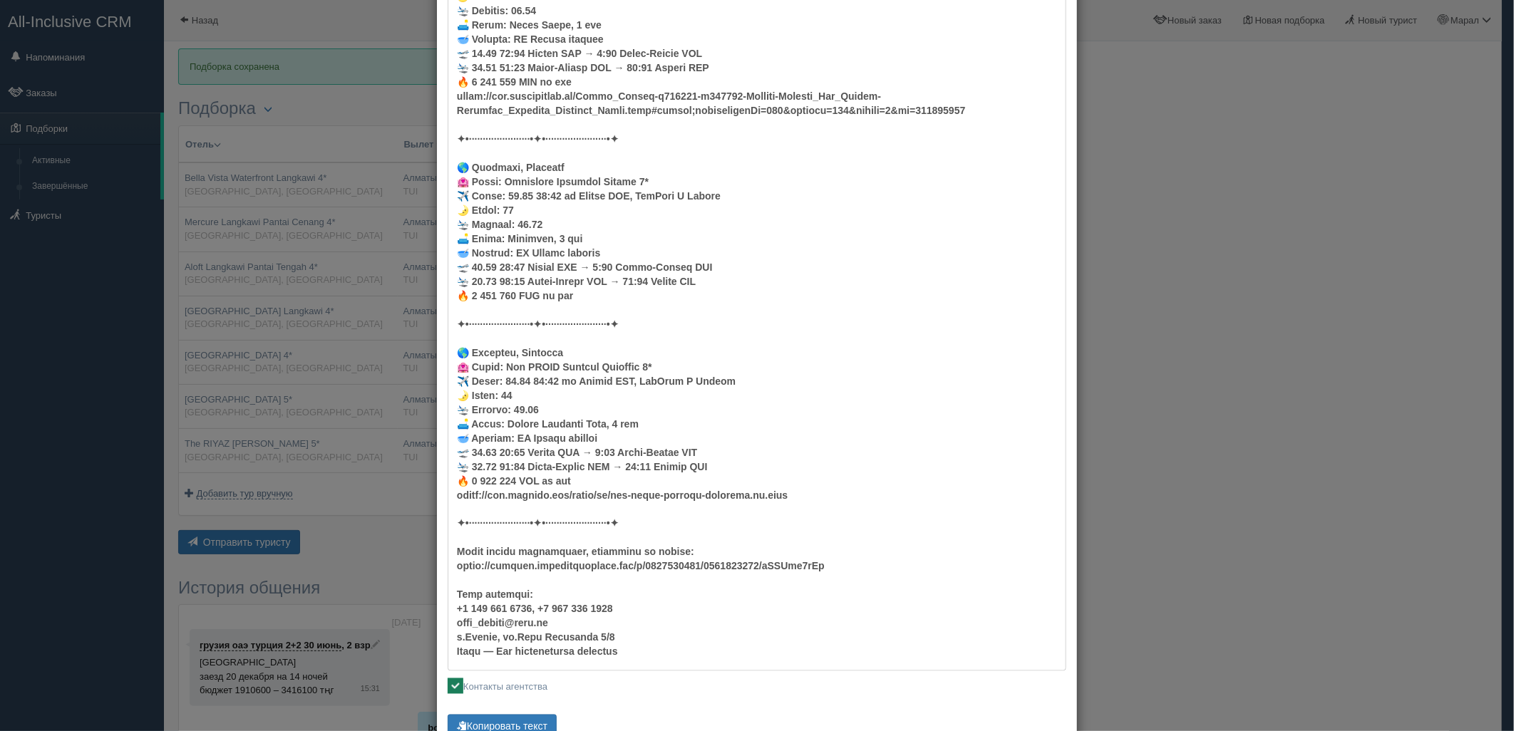
scroll to position [1248, 0]
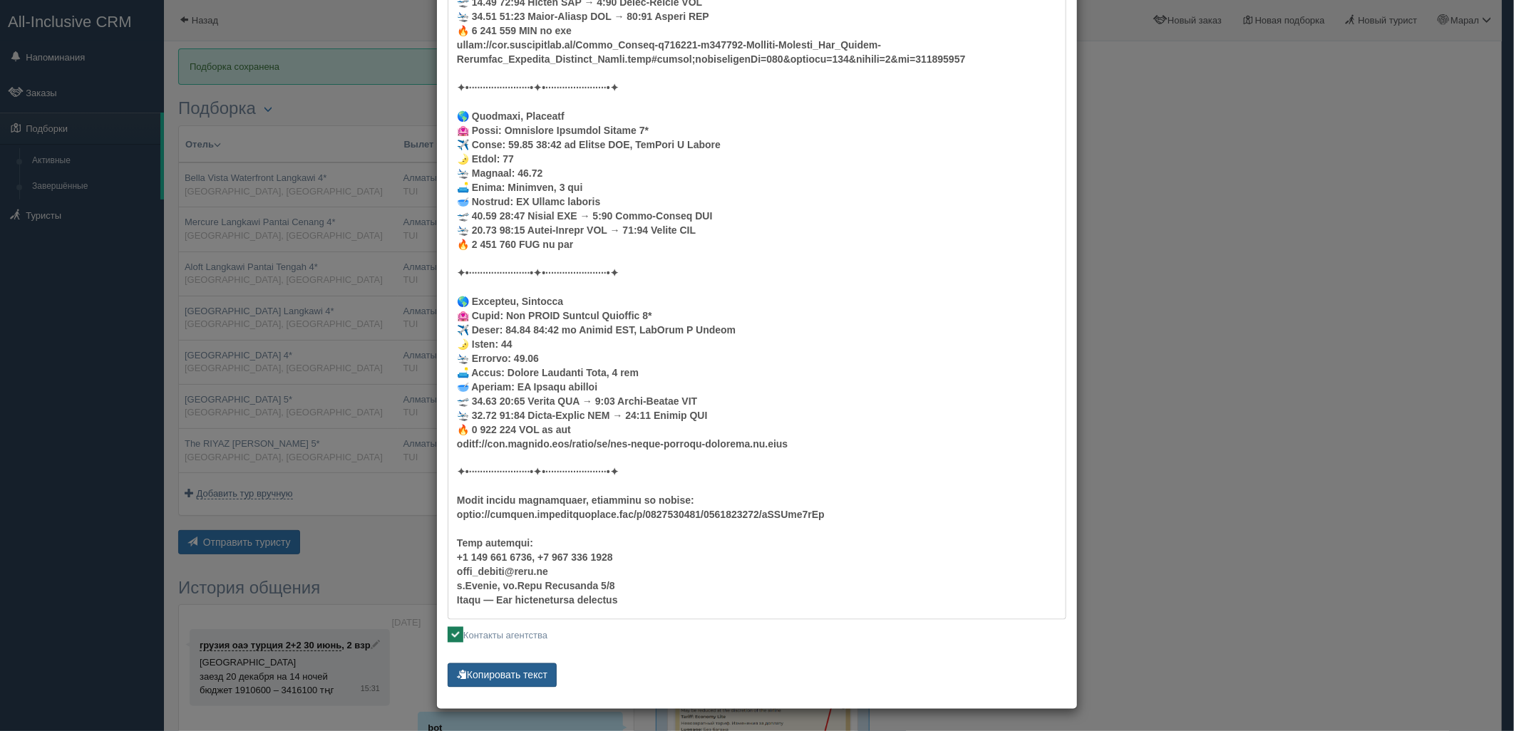
click at [503, 669] on button "Копировать текст" at bounding box center [502, 676] width 109 height 24
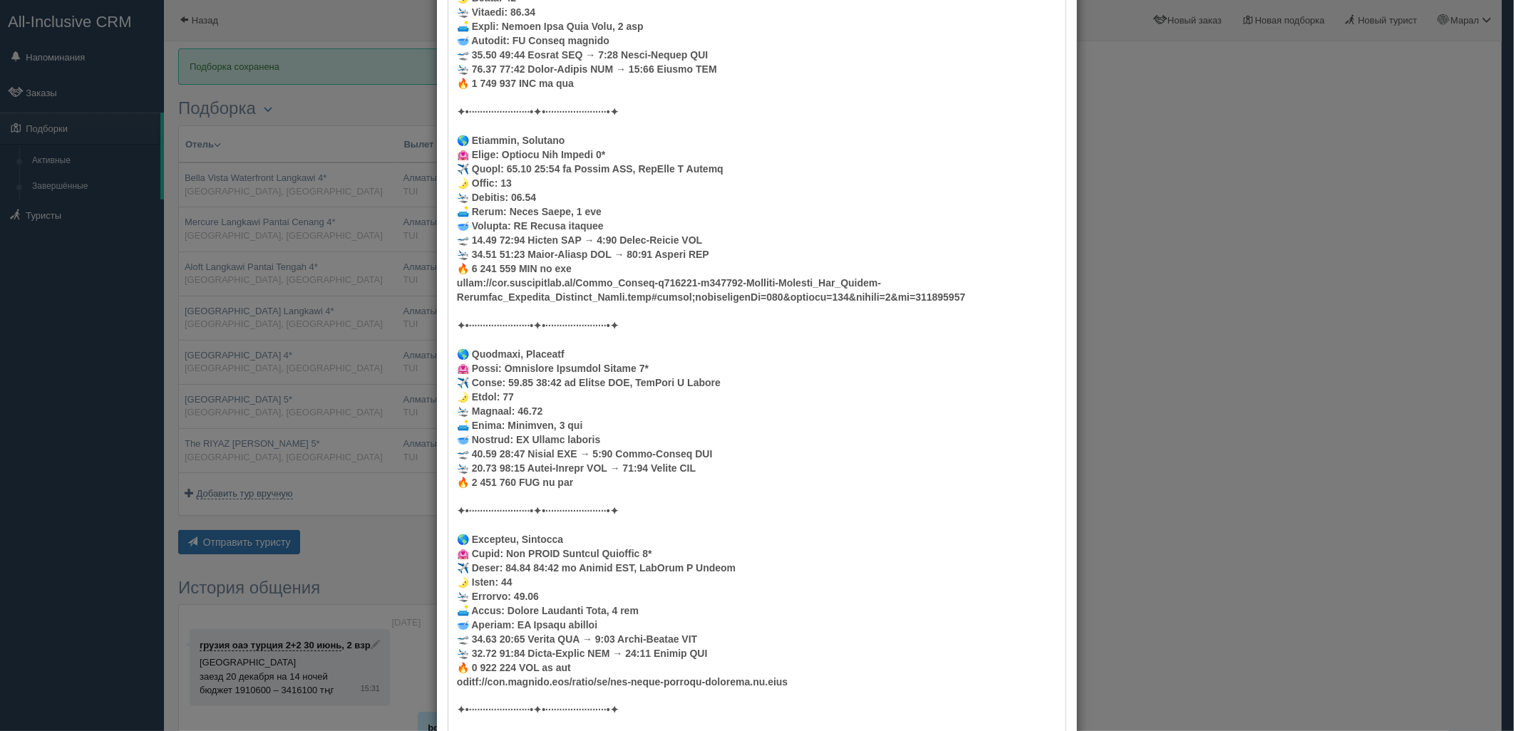
scroll to position [0, 0]
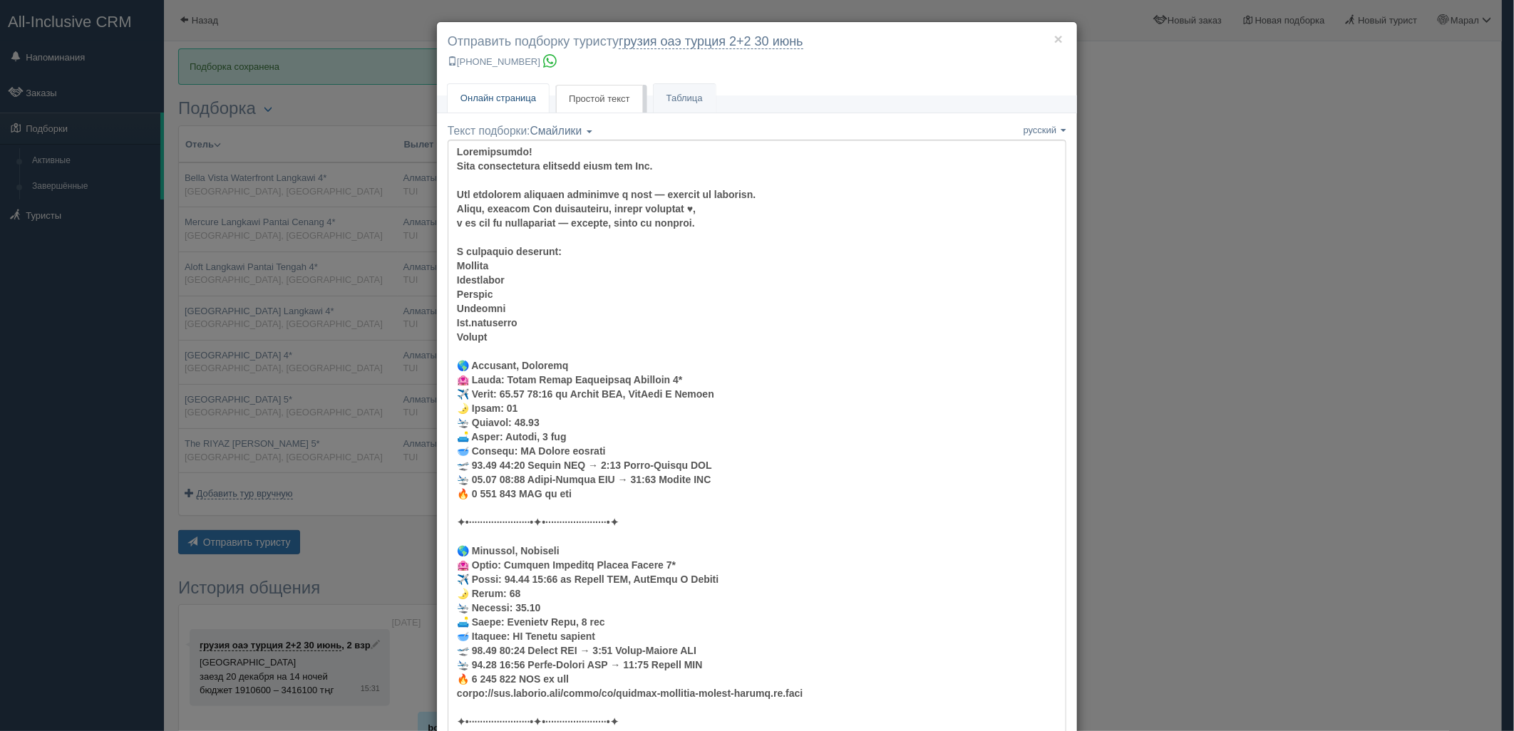
click at [496, 98] on span "Онлайн страница" at bounding box center [499, 98] width 76 height 11
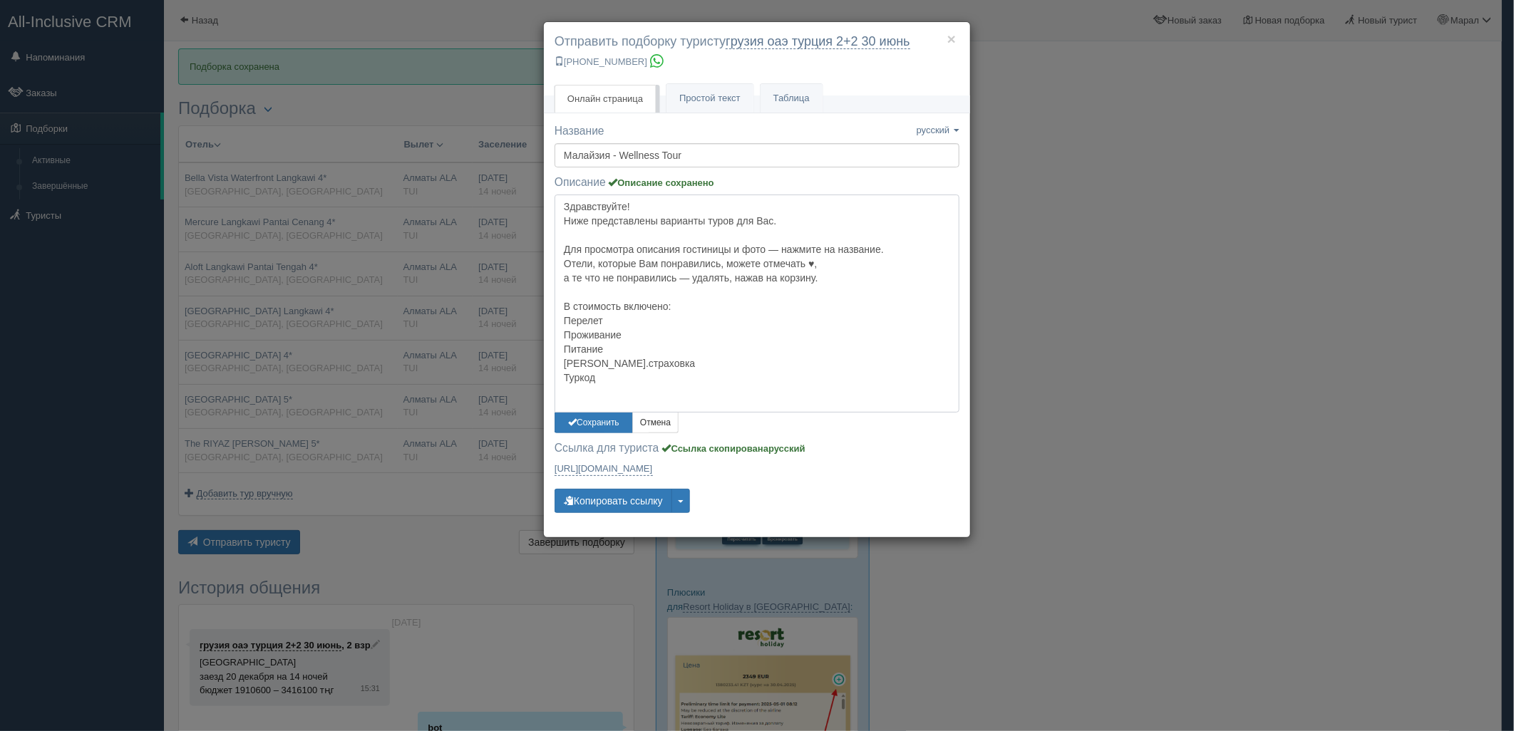
drag, startPoint x: 608, startPoint y: 396, endPoint x: 550, endPoint y: 307, distance: 106.2
click at [550, 307] on div "Название Название сохранено русский english eesti latviešu polski українська ру…" at bounding box center [757, 330] width 426 height 414
